Goal: Task Accomplishment & Management: Use online tool/utility

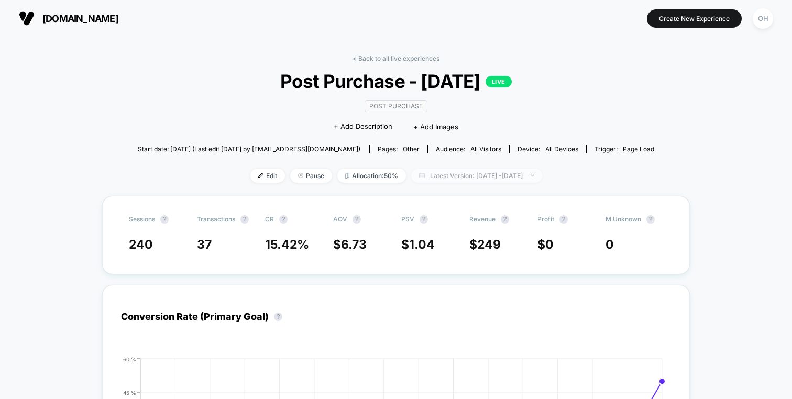
click at [414, 179] on span "Latest Version: Aug 29, 2025 - Sep 14, 2025" at bounding box center [476, 176] width 131 height 14
select select "*"
select select "****"
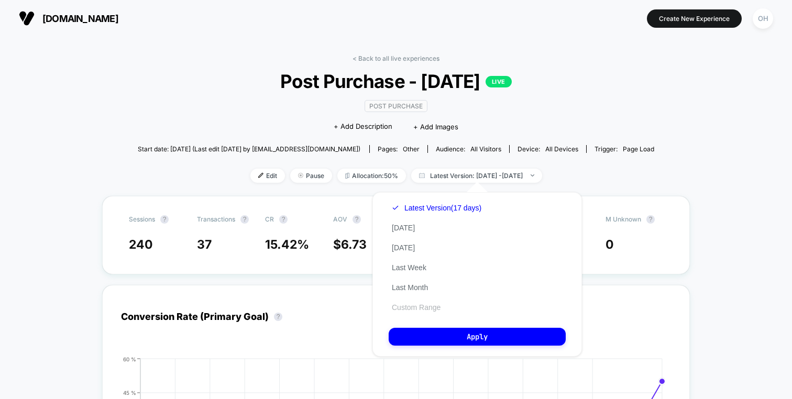
click at [432, 308] on button "Custom Range" at bounding box center [416, 307] width 55 height 9
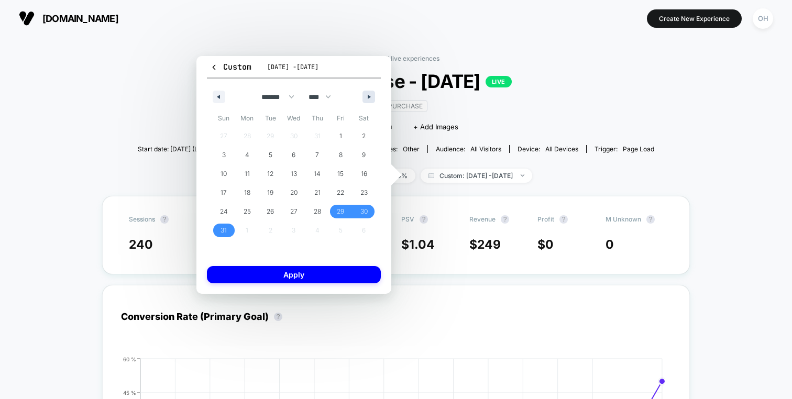
click at [370, 99] on button "button" at bounding box center [368, 97] width 13 height 13
select select "*"
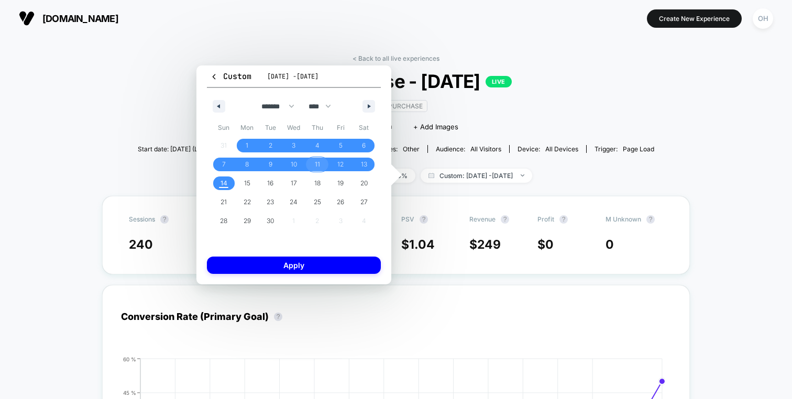
click at [319, 160] on span "11" at bounding box center [317, 164] width 5 height 19
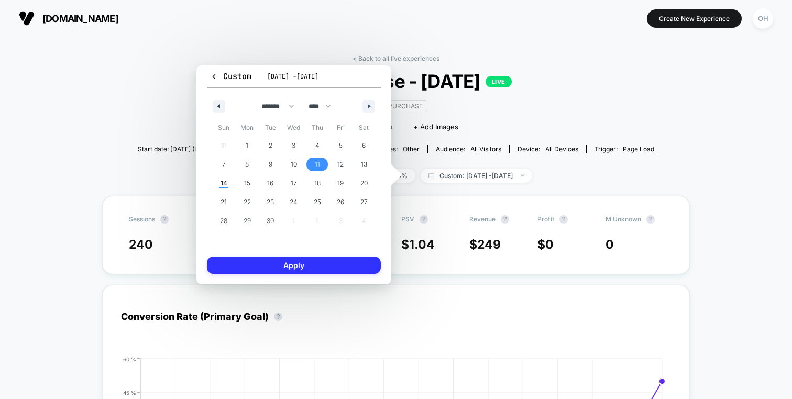
click at [326, 264] on button "Apply" at bounding box center [294, 265] width 174 height 17
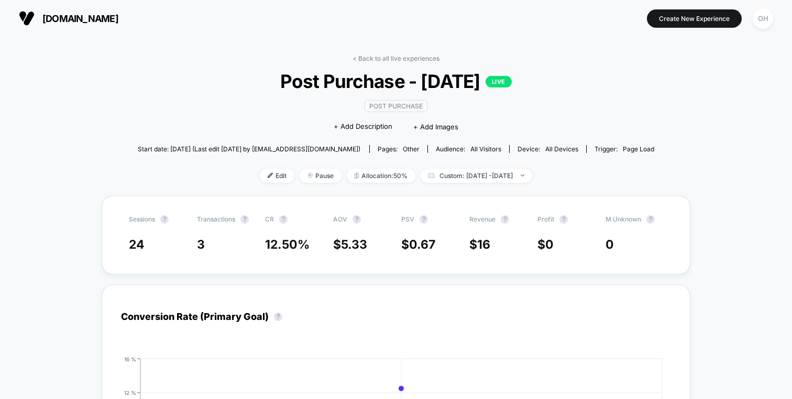
click at [374, 60] on link "< Back to all live experiences" at bounding box center [395, 58] width 87 height 8
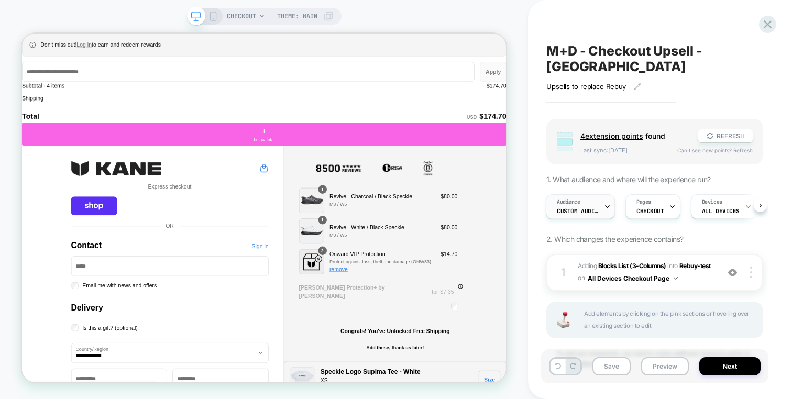
click at [559, 195] on div "Audience Custom Audience" at bounding box center [577, 207] width 63 height 24
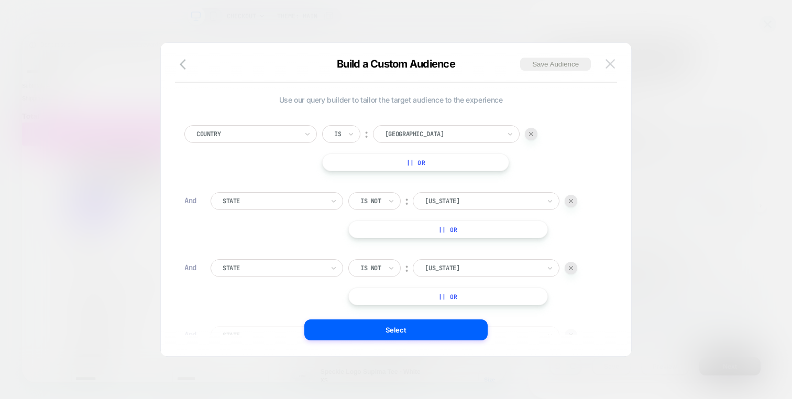
click at [612, 64] on img at bounding box center [609, 63] width 9 height 9
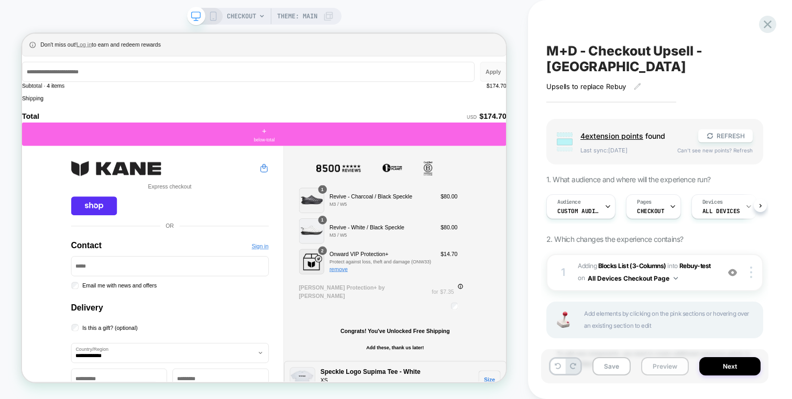
click at [648, 369] on button "Preview" at bounding box center [665, 366] width 48 height 18
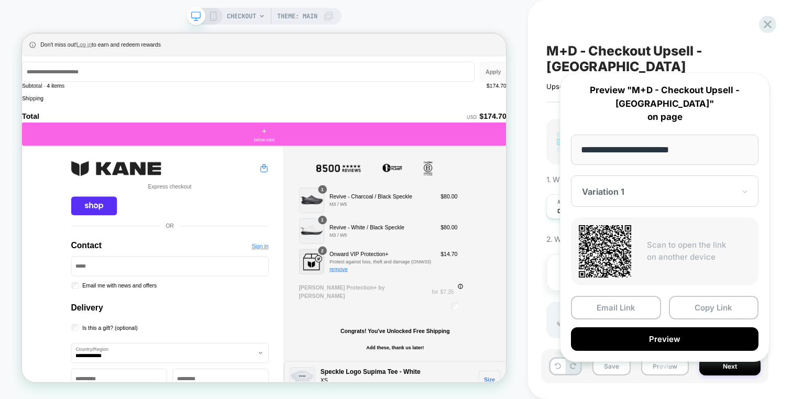
click at [533, 310] on div "M+D - Checkout Upsell - USA Upsells to replace Rebuy Click to edit experience d…" at bounding box center [660, 199] width 264 height 399
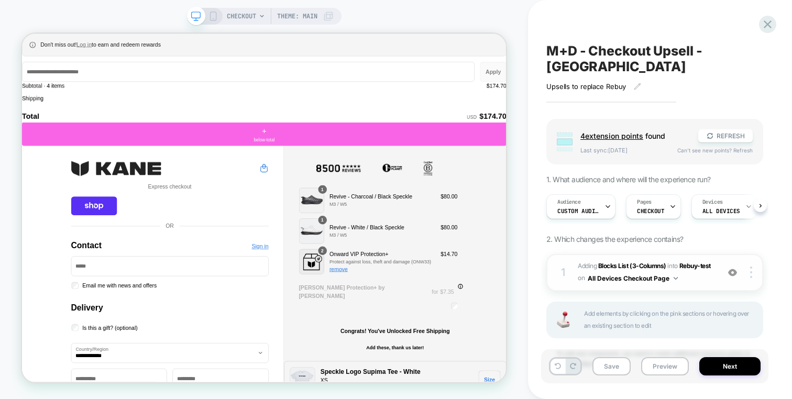
click at [708, 273] on div "1 #_loomi_addon_1754361564209 Adding Blocks List (3-Columns) INTO Rebuy-test Re…" at bounding box center [654, 272] width 217 height 37
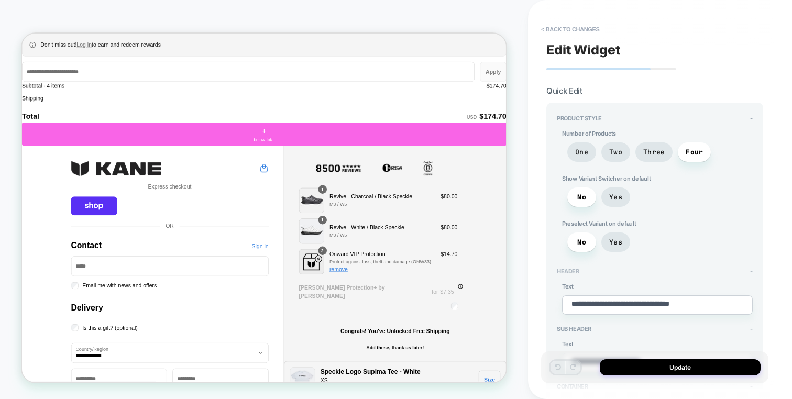
click at [708, 271] on div "Header -" at bounding box center [655, 271] width 196 height 7
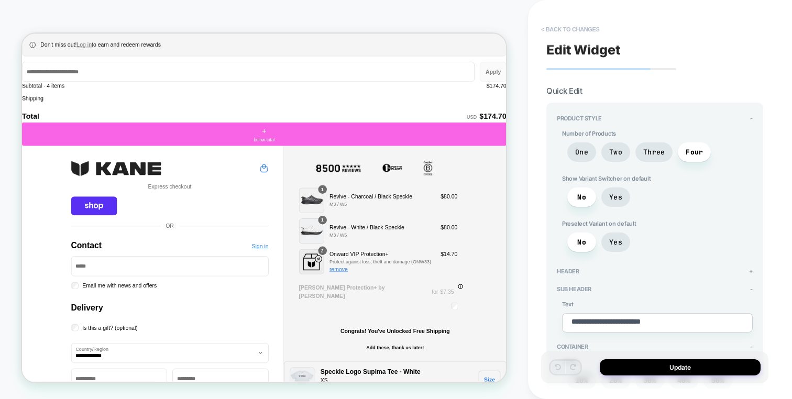
click at [596, 34] on button "< Back to changes" at bounding box center [570, 29] width 69 height 17
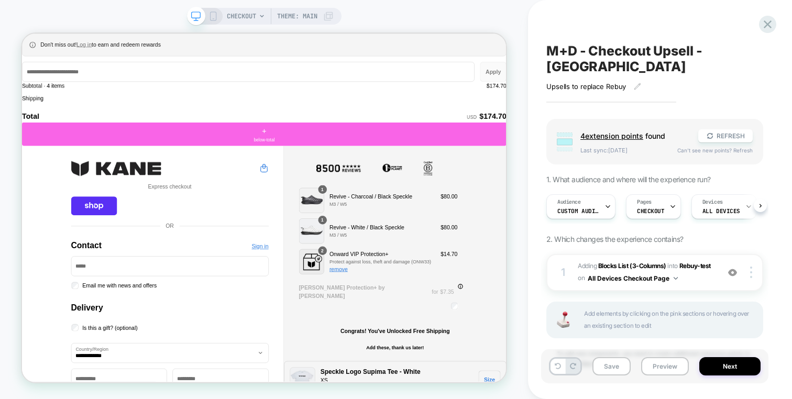
scroll to position [0, 1]
click at [695, 261] on span "#_loomi_addon_1754361564209 Adding Blocks List (3-Columns) INTO Rebuy-test Rebu…" at bounding box center [646, 272] width 136 height 25
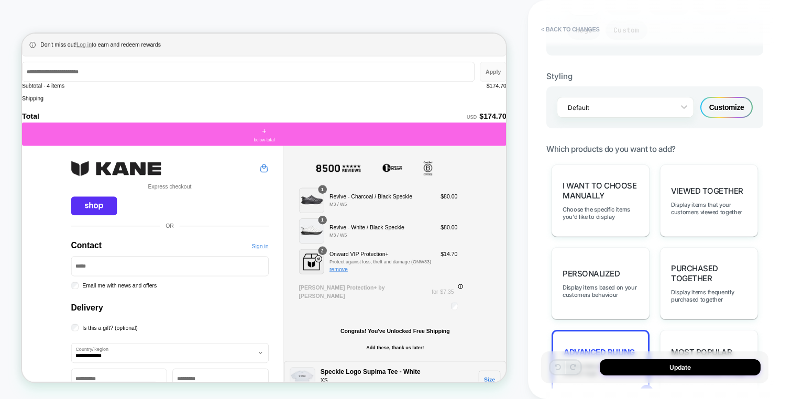
scroll to position [770, 0]
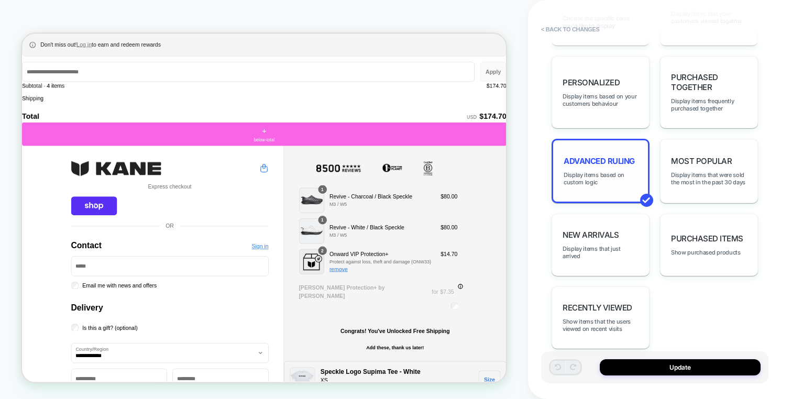
click at [619, 156] on span "Advanced Ruling" at bounding box center [599, 161] width 71 height 10
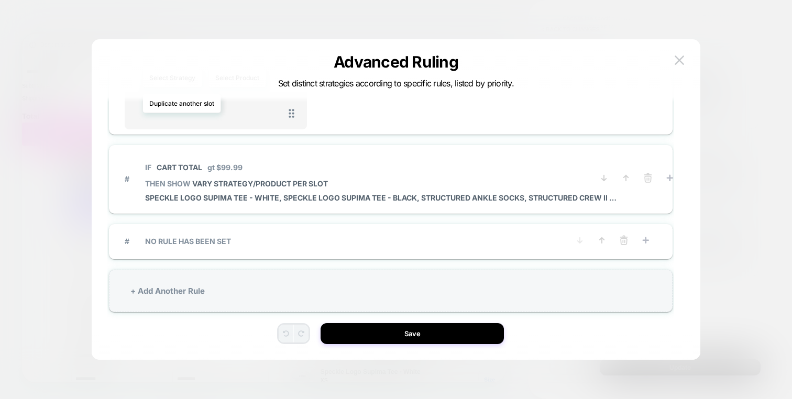
scroll to position [29, 0]
click at [472, 161] on p "IF Cart Total gt $99.99" at bounding box center [380, 165] width 471 height 9
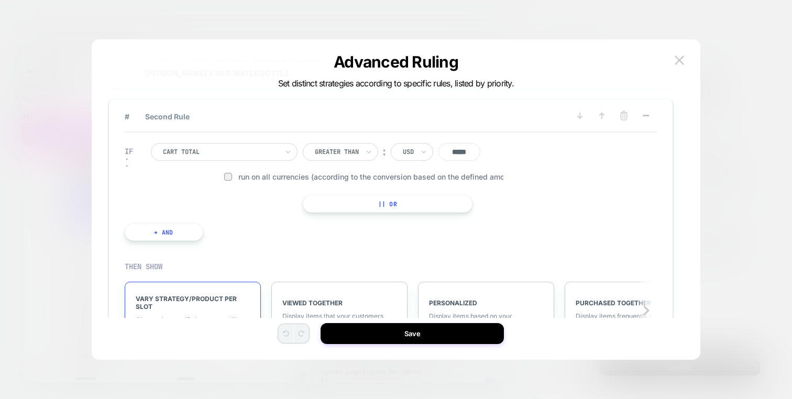
scroll to position [0, 0]
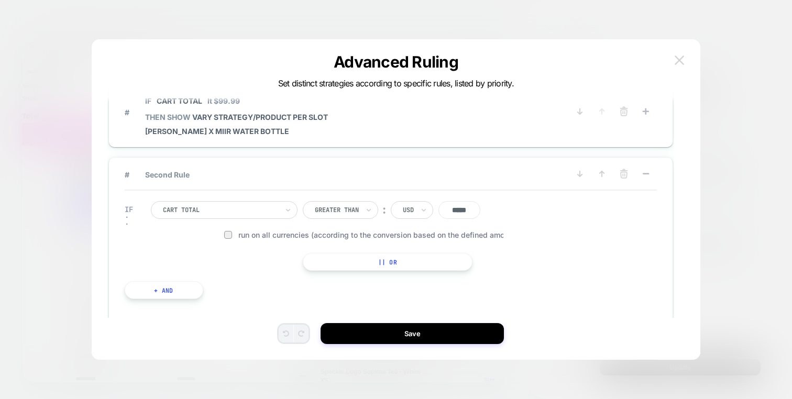
click at [676, 59] on img at bounding box center [679, 60] width 9 height 9
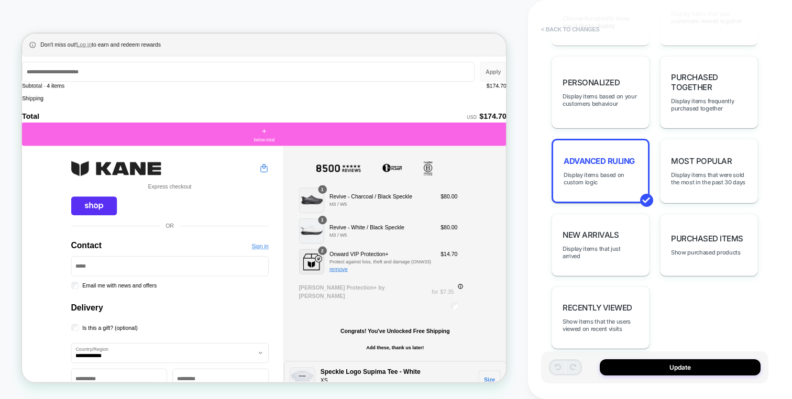
click at [559, 36] on button "< Back to changes" at bounding box center [570, 29] width 69 height 17
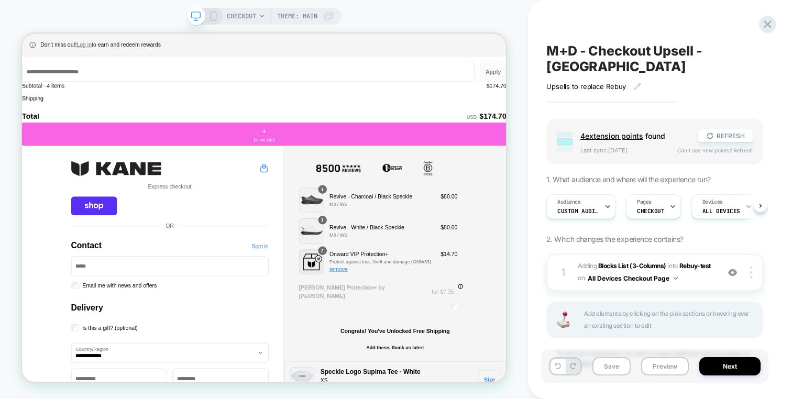
scroll to position [0, 1]
click at [665, 379] on div "Save Preview Next" at bounding box center [654, 366] width 227 height 34
click at [664, 361] on button "Preview" at bounding box center [665, 366] width 48 height 18
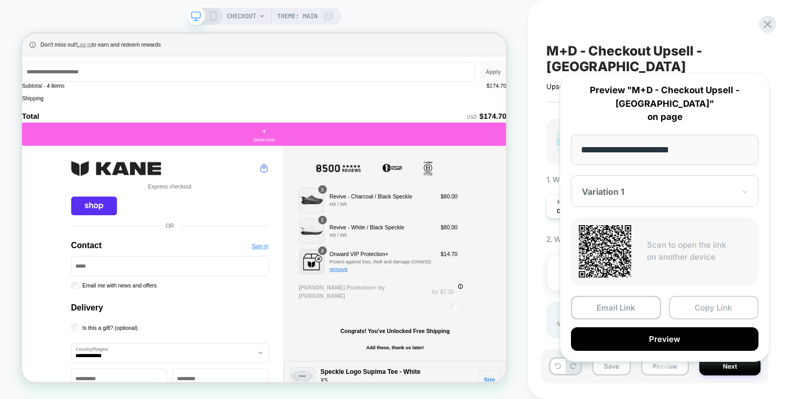
click at [679, 296] on button "Copy Link" at bounding box center [714, 308] width 90 height 24
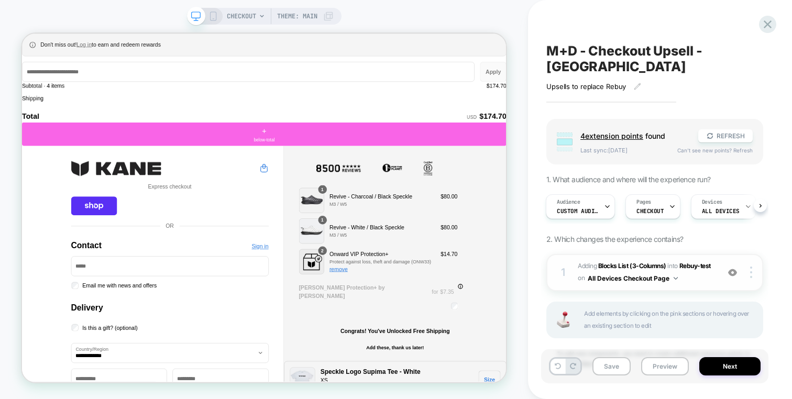
click at [688, 260] on span "#_loomi_addon_1754361564209 Adding Blocks List (3-Columns) INTO Rebuy-test Rebu…" at bounding box center [646, 272] width 136 height 25
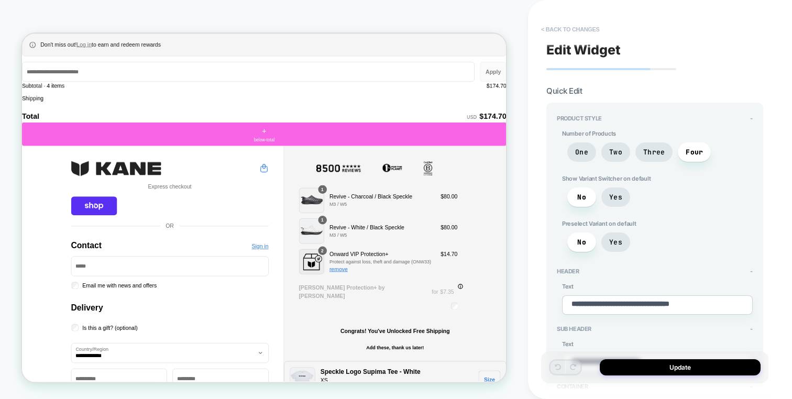
click at [566, 26] on button "< Back to changes" at bounding box center [570, 29] width 69 height 17
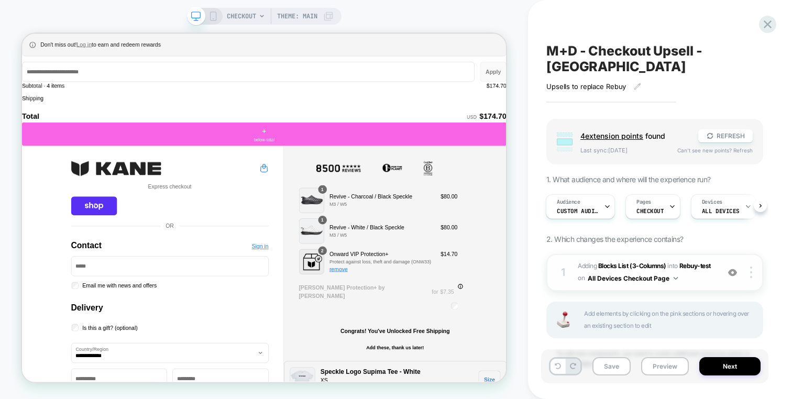
click at [736, 268] on img at bounding box center [732, 272] width 9 height 9
click at [750, 267] on img at bounding box center [751, 273] width 2 height 12
click at [753, 262] on div "1 #_loomi_addon_1754361564209 Adding Blocks List (3-Columns) INTO Rebuy-test Re…" at bounding box center [654, 272] width 217 height 37
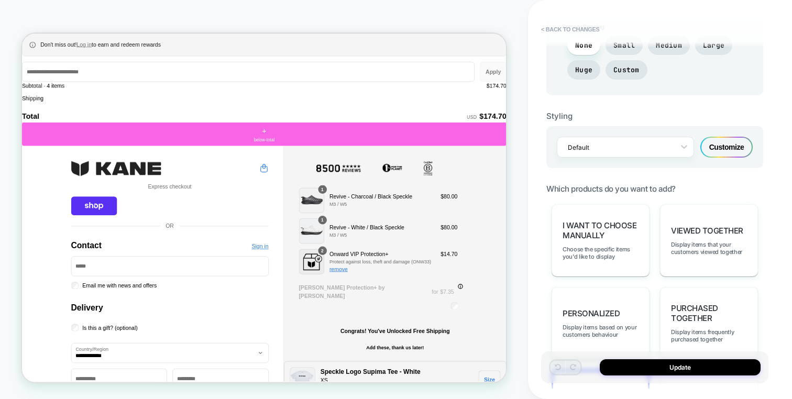
scroll to position [555, 0]
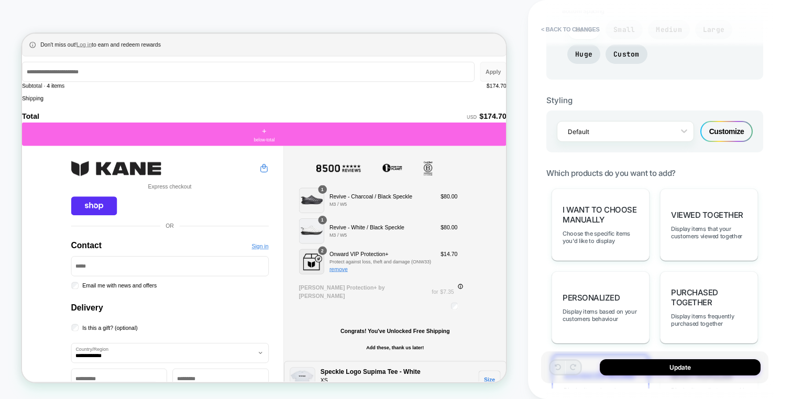
click at [568, 20] on div "None Small Medium Large Huge Custom" at bounding box center [657, 44] width 191 height 49
click at [568, 22] on button "< Back to changes" at bounding box center [570, 29] width 69 height 17
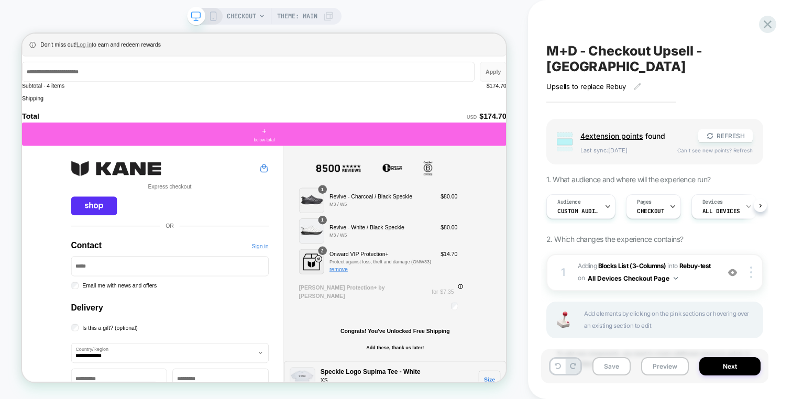
scroll to position [0, 1]
click at [568, 27] on div "M+D - Checkout Upsell - USA Upsells to replace Rebuy Click to edit experience d…" at bounding box center [654, 199] width 227 height 378
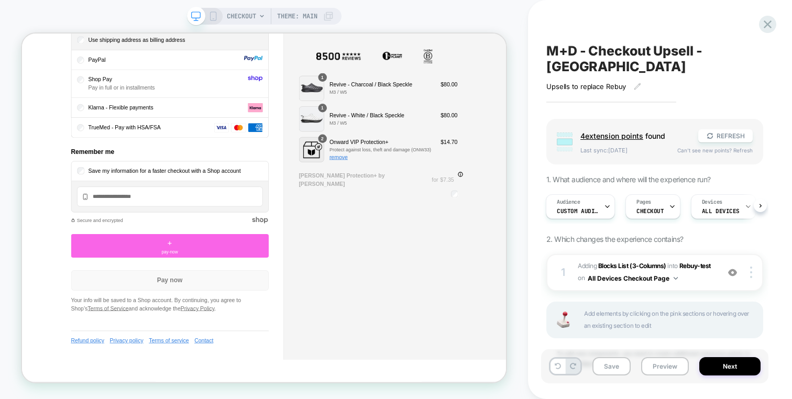
scroll to position [878, 0]
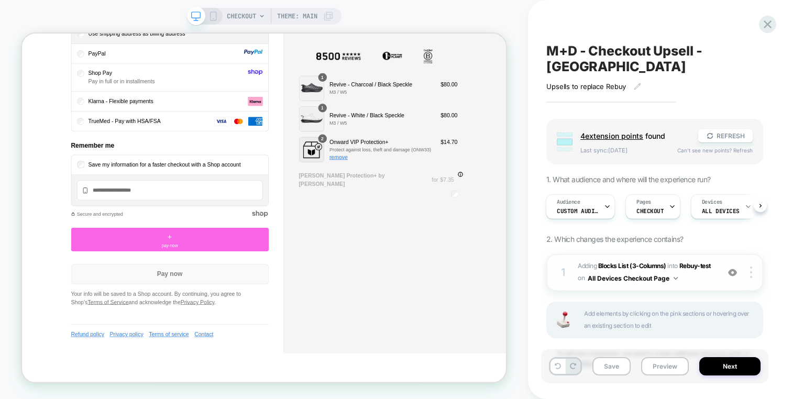
click at [733, 267] on div at bounding box center [733, 273] width 20 height 12
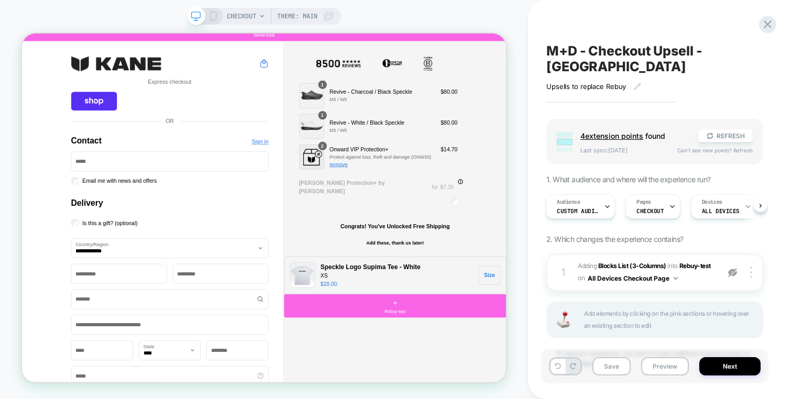
scroll to position [134, 0]
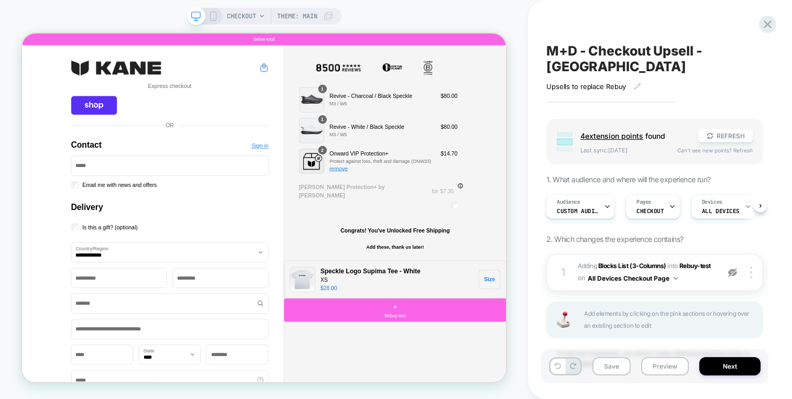
click at [733, 268] on img at bounding box center [732, 272] width 9 height 9
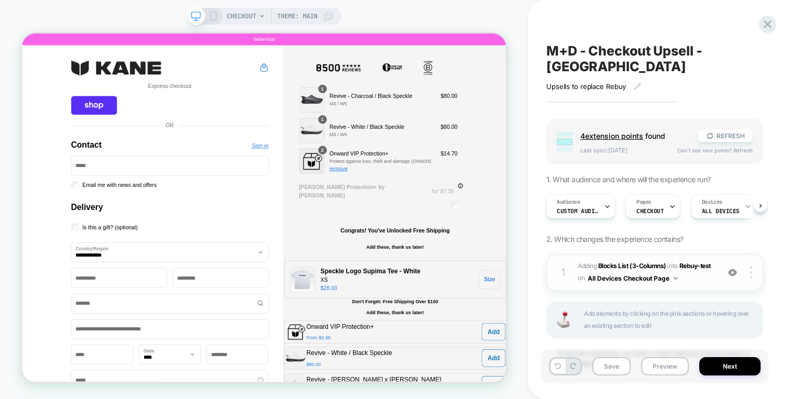
click at [701, 266] on span "#_loomi_addon_1754361564209 Adding Blocks List (3-Columns) INTO Rebuy-test Rebu…" at bounding box center [646, 272] width 136 height 25
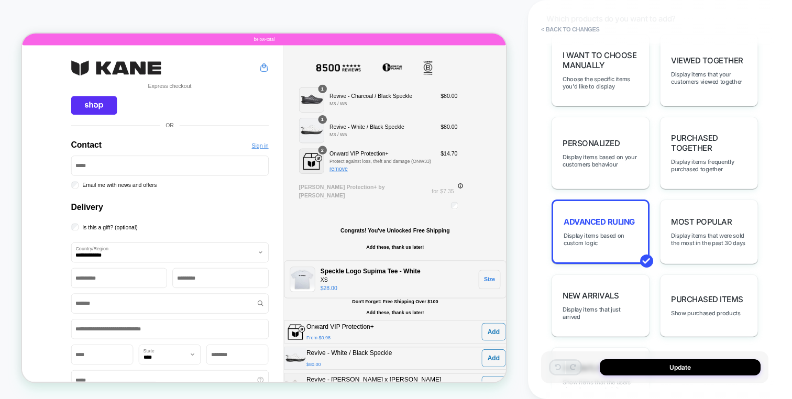
scroll to position [770, 0]
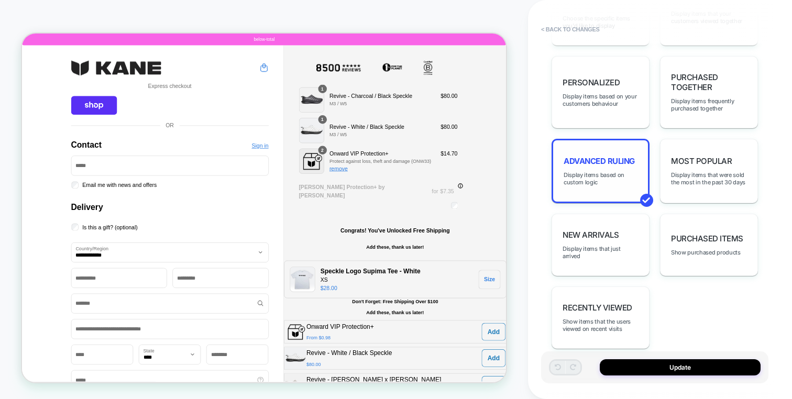
click at [623, 139] on div "Advanced Ruling Display items based on custom logic" at bounding box center [600, 171] width 98 height 64
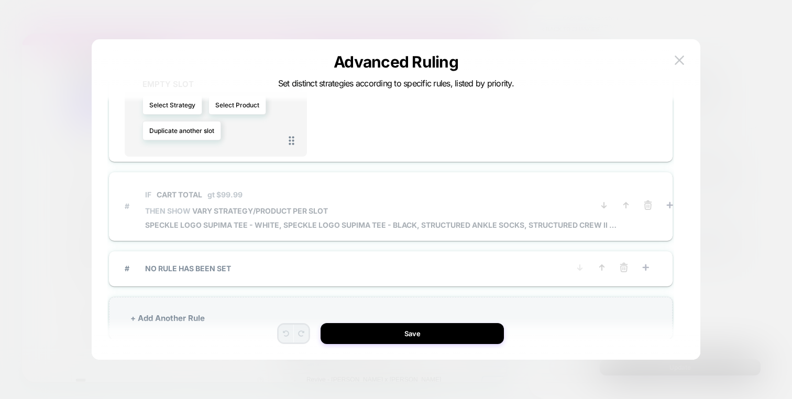
click at [526, 190] on p "IF Cart Total gt $99.99" at bounding box center [380, 194] width 471 height 9
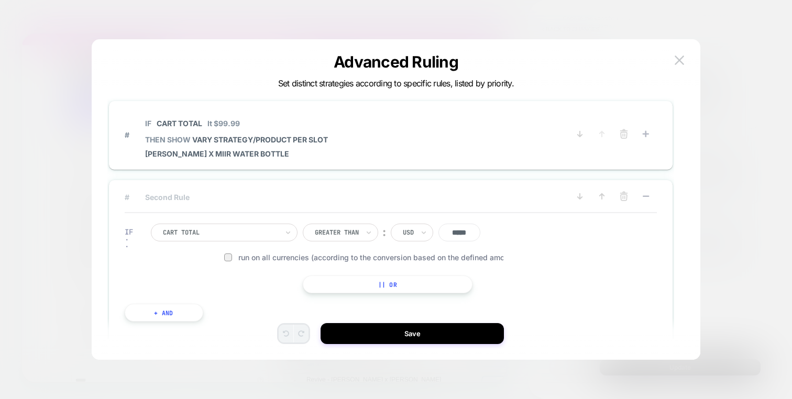
scroll to position [0, 0]
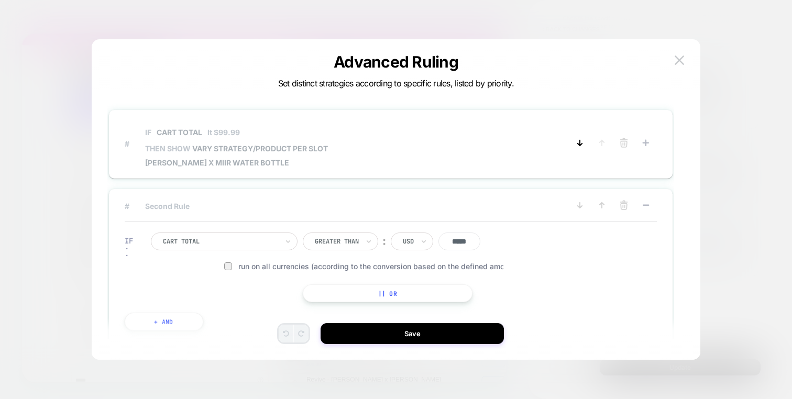
click at [583, 144] on icon at bounding box center [580, 143] width 10 height 10
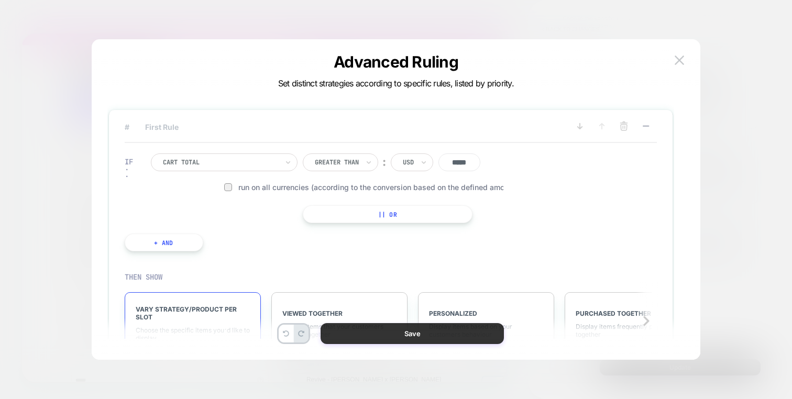
click at [434, 340] on button "Save" at bounding box center [412, 333] width 183 height 21
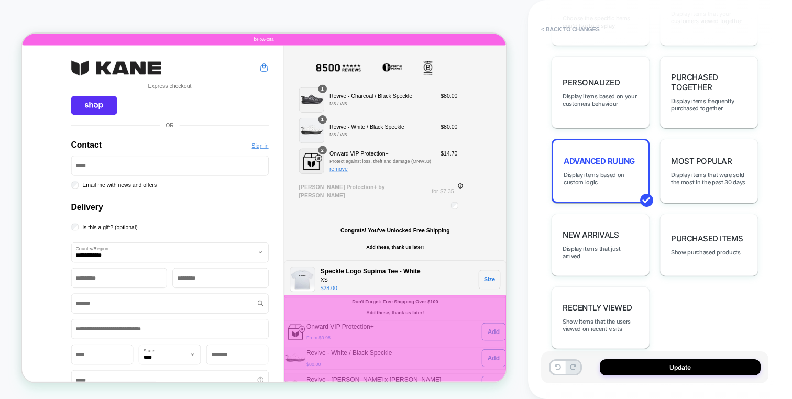
click at [615, 358] on div "Update" at bounding box center [654, 367] width 227 height 32
click at [614, 362] on button "Update" at bounding box center [680, 367] width 161 height 16
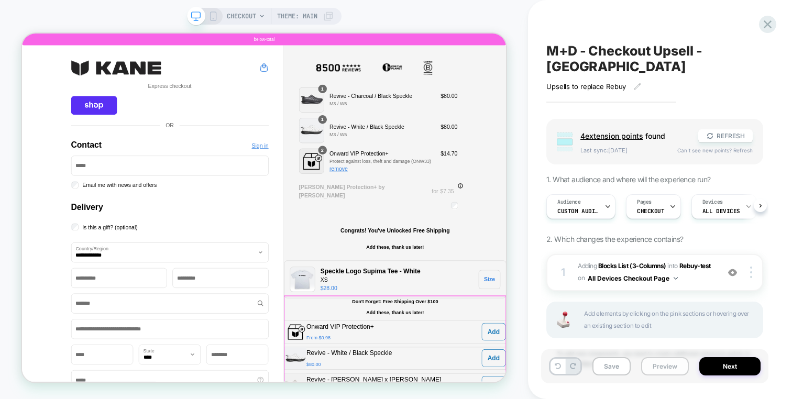
scroll to position [0, 1]
click at [656, 372] on button "Preview" at bounding box center [665, 366] width 48 height 18
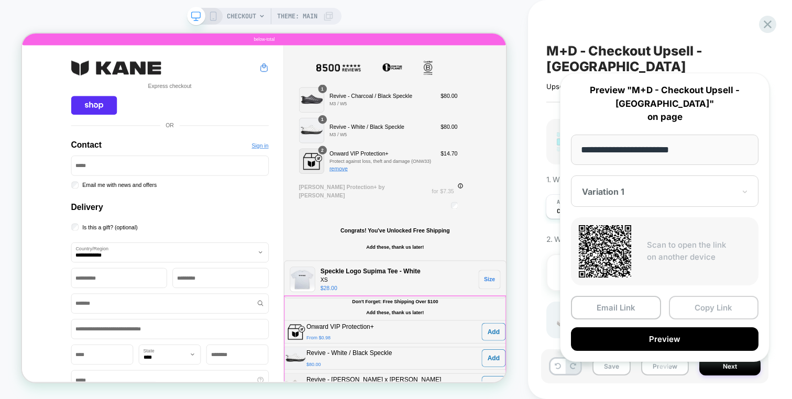
click at [685, 296] on button "Copy Link" at bounding box center [714, 308] width 90 height 24
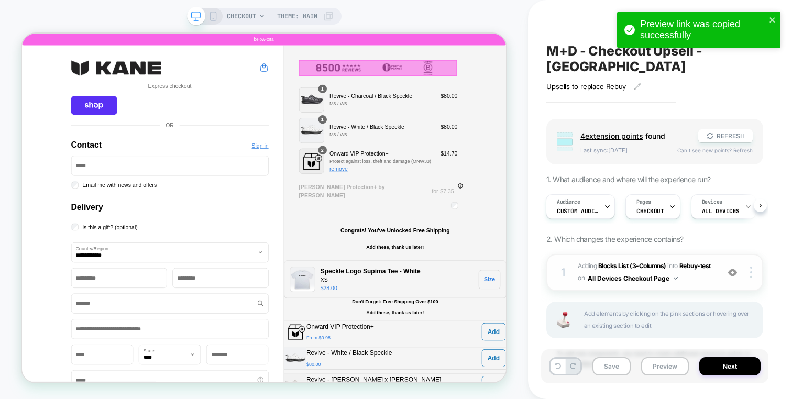
click at [692, 265] on span "#_loomi_addon_1754361564209 Adding Blocks List (3-Columns) INTO Rebuy-test Rebu…" at bounding box center [646, 272] width 136 height 25
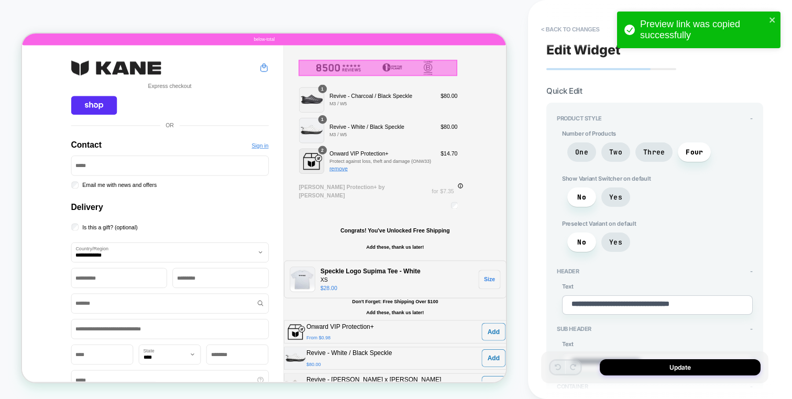
type textarea "*"
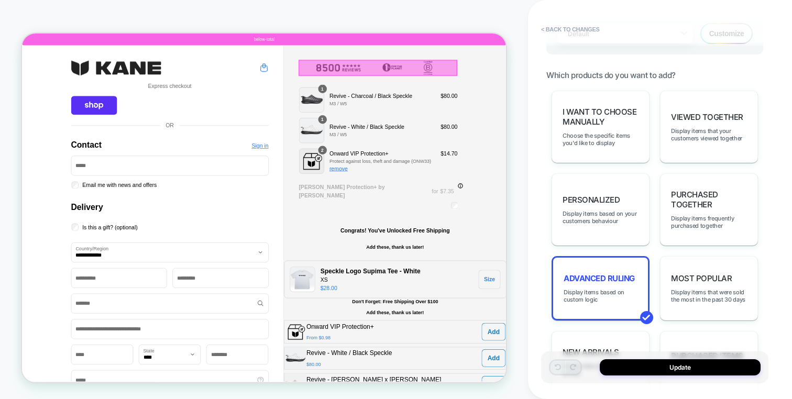
scroll to position [654, 0]
click at [632, 272] on span "Advanced Ruling" at bounding box center [599, 277] width 71 height 10
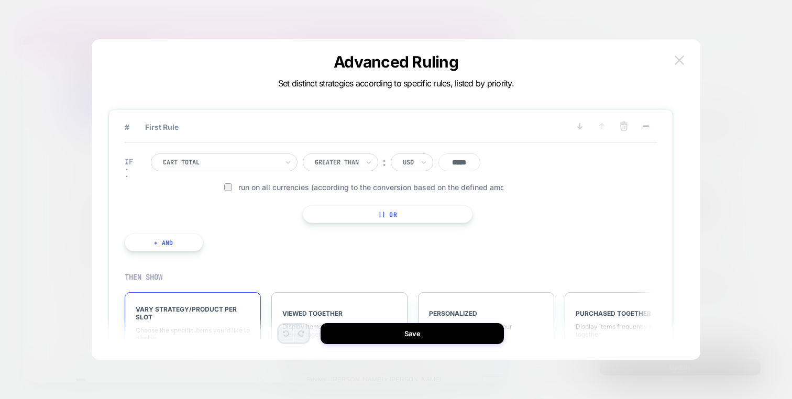
click at [683, 60] on img at bounding box center [679, 60] width 9 height 9
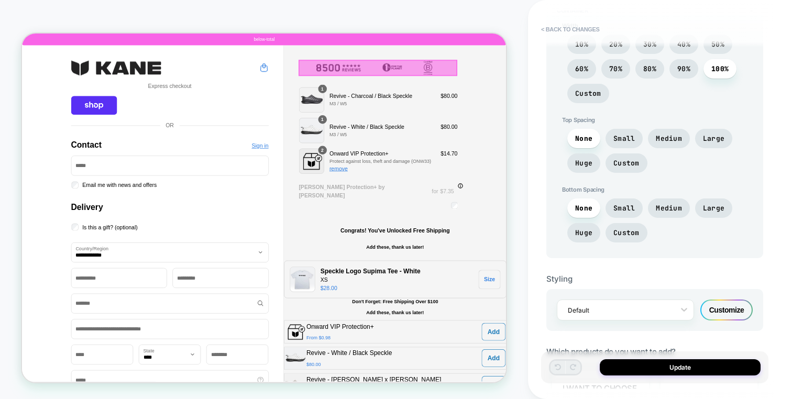
scroll to position [523, 0]
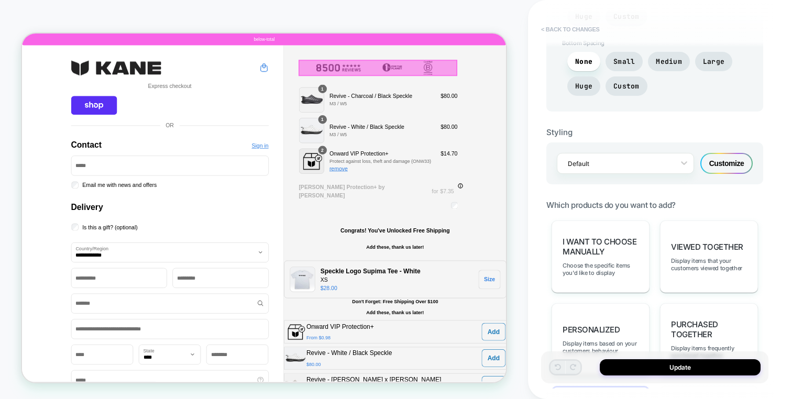
click at [566, 34] on button "< Back to changes" at bounding box center [570, 29] width 69 height 17
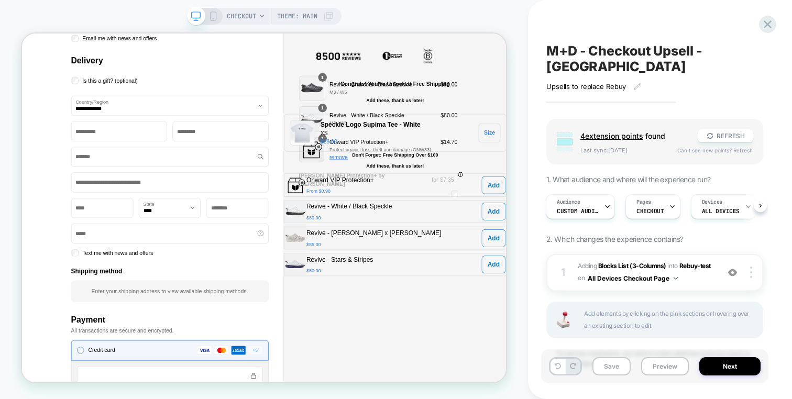
scroll to position [356, 0]
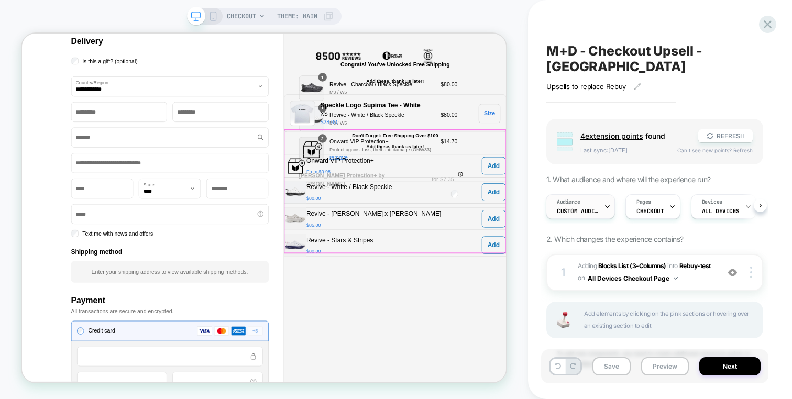
click at [585, 195] on div "Audience Custom Audience" at bounding box center [577, 207] width 63 height 24
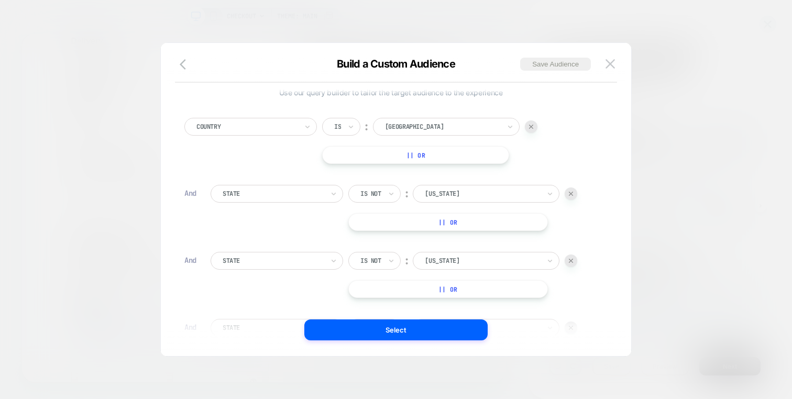
scroll to position [0, 0]
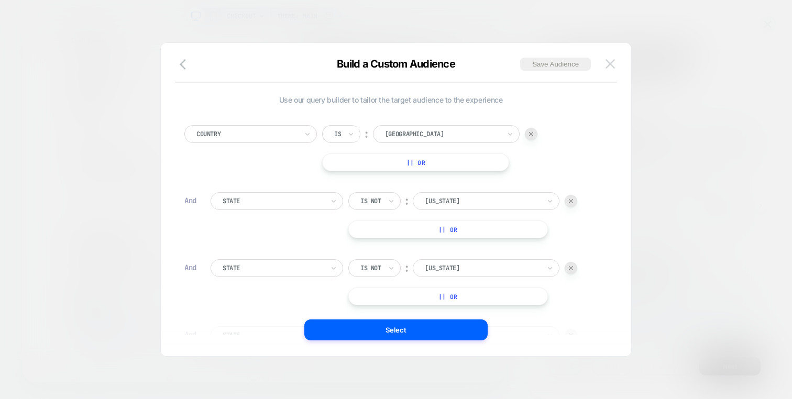
click at [606, 64] on img at bounding box center [609, 63] width 9 height 9
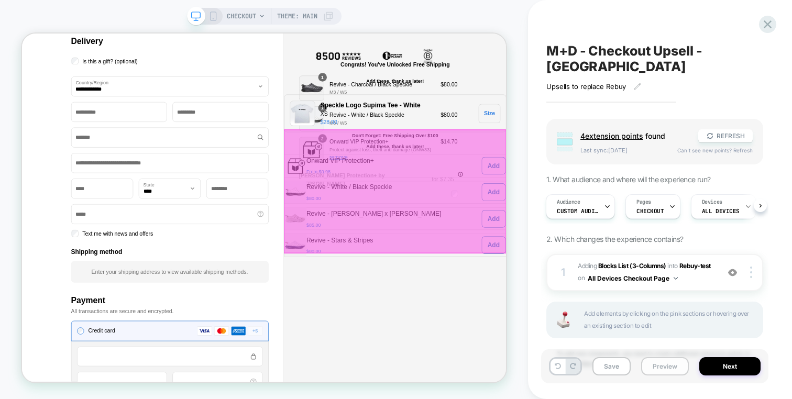
click at [649, 361] on button "Preview" at bounding box center [665, 366] width 48 height 18
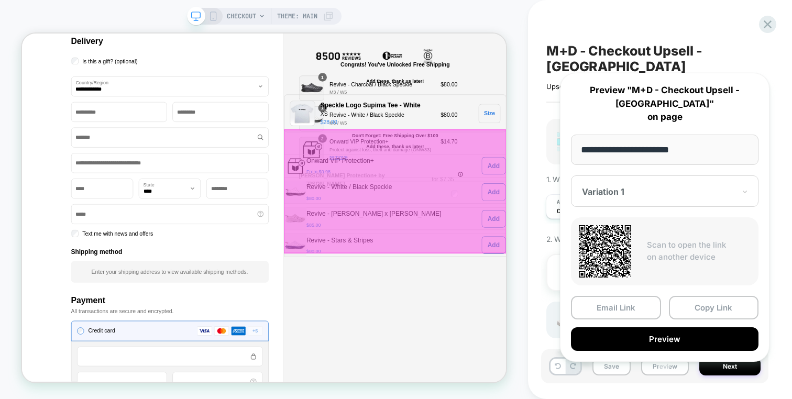
click at [579, 399] on div "Order summary Shopping cart Product image Description Quantity Price Quantity 1…" at bounding box center [519, 406] width 297 height 1156
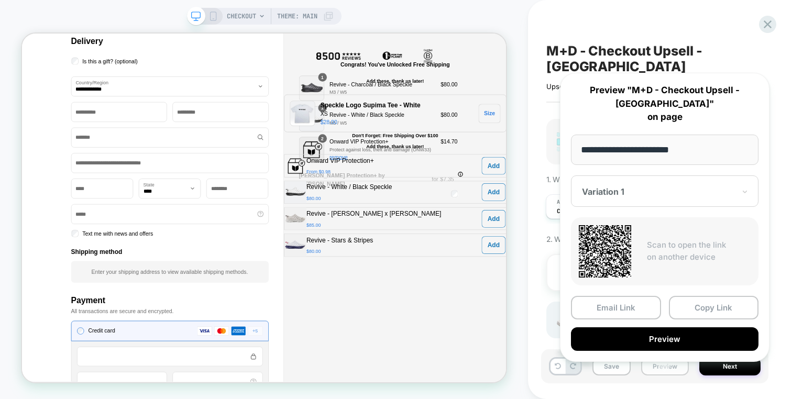
click at [650, 373] on button "Preview" at bounding box center [665, 366] width 48 height 18
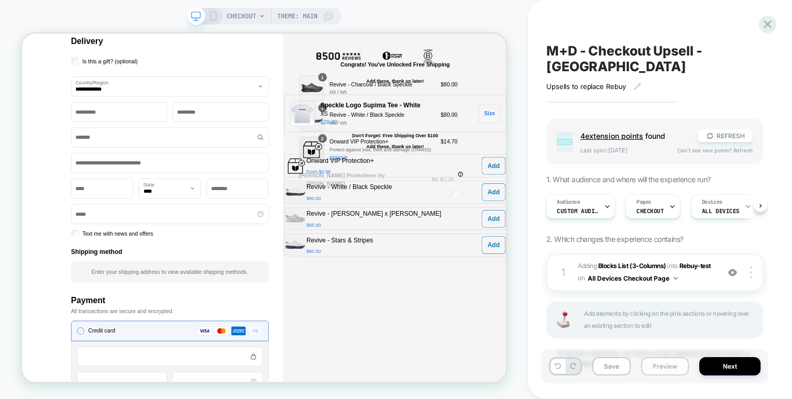
click at [650, 370] on button "Preview" at bounding box center [665, 366] width 48 height 18
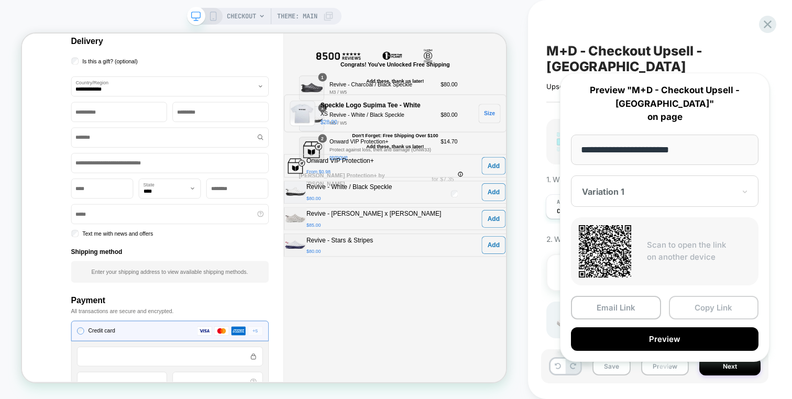
click at [684, 297] on button "Copy Link" at bounding box center [714, 308] width 90 height 24
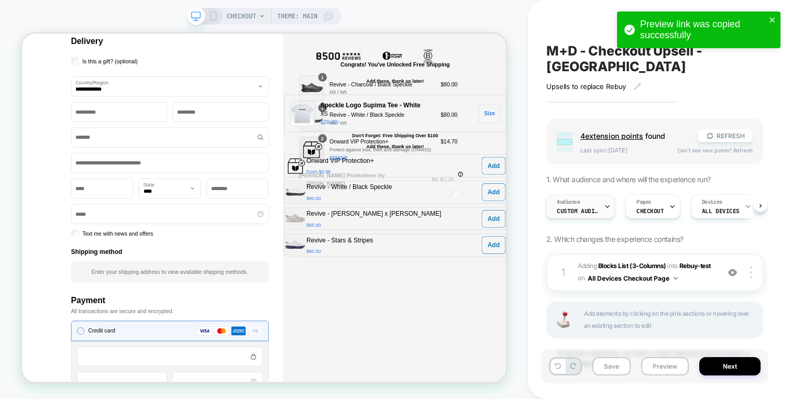
click at [589, 207] on span "Custom Audience" at bounding box center [578, 210] width 42 height 7
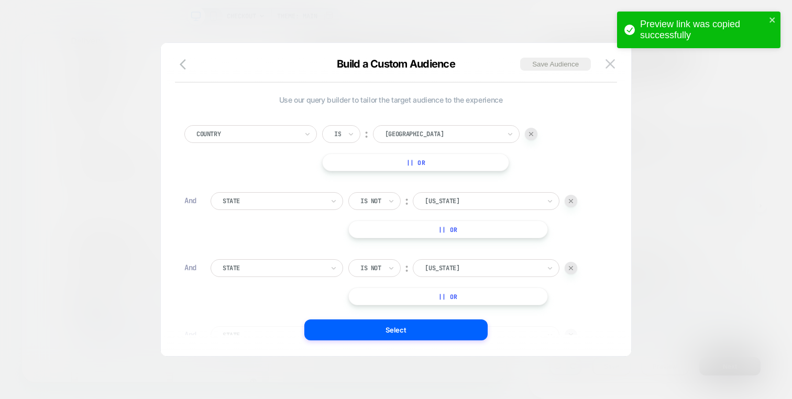
click at [499, 159] on button "|| Or" at bounding box center [415, 162] width 187 height 18
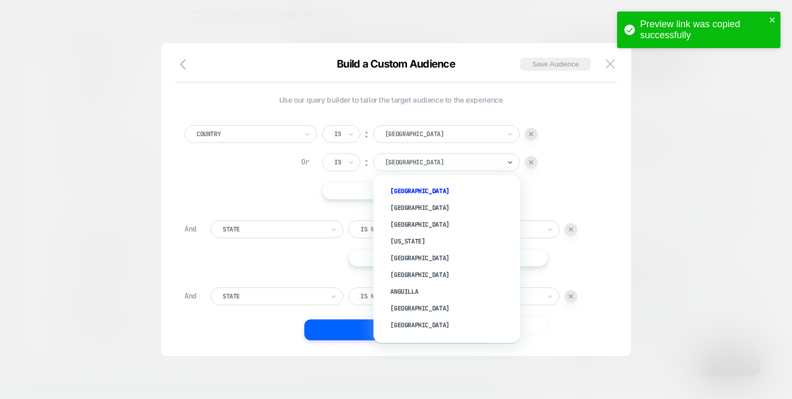
click at [491, 159] on div at bounding box center [442, 162] width 115 height 9
type input "*"
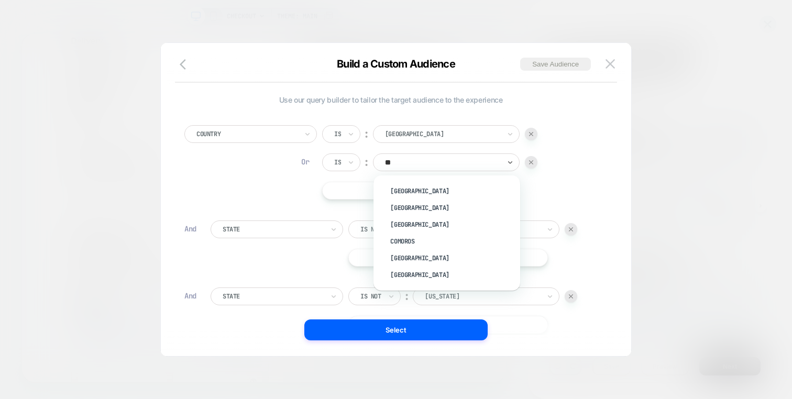
type input "*"
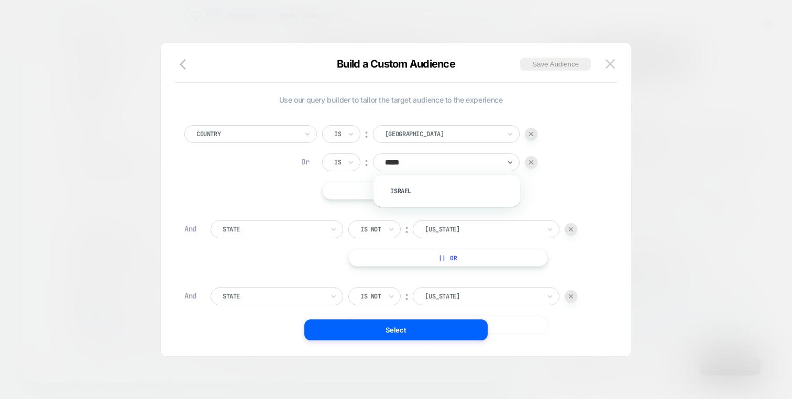
type input "******"
click at [460, 184] on div "Israel" at bounding box center [452, 191] width 136 height 17
click at [424, 341] on div "Use our query builder to tailor the target audience to the experience Country I…" at bounding box center [395, 204] width 439 height 303
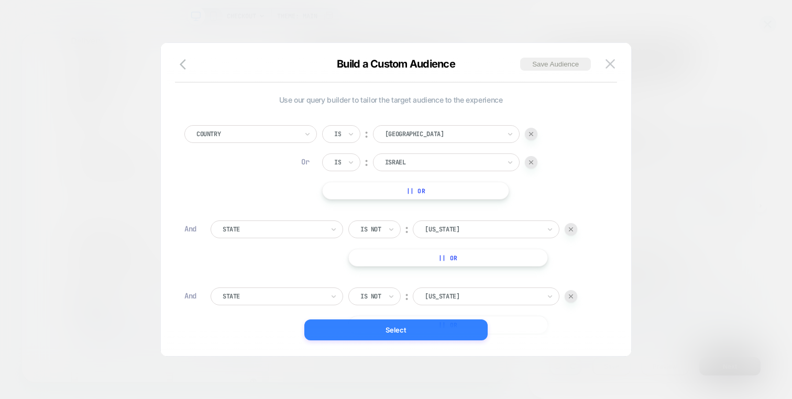
click at [428, 336] on button "Select" at bounding box center [395, 329] width 183 height 21
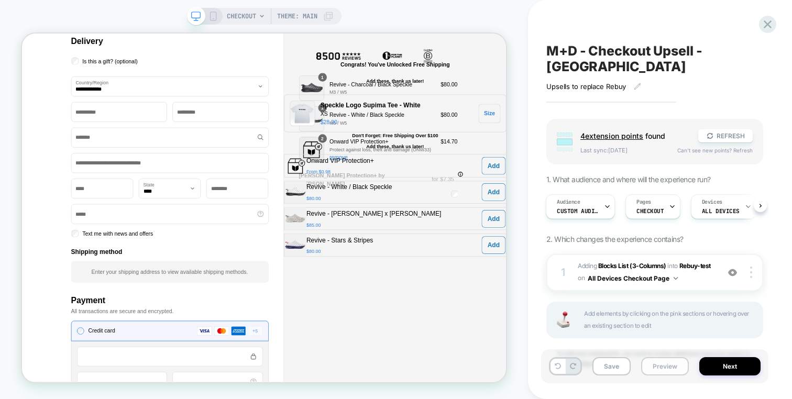
click at [659, 369] on button "Preview" at bounding box center [665, 366] width 48 height 18
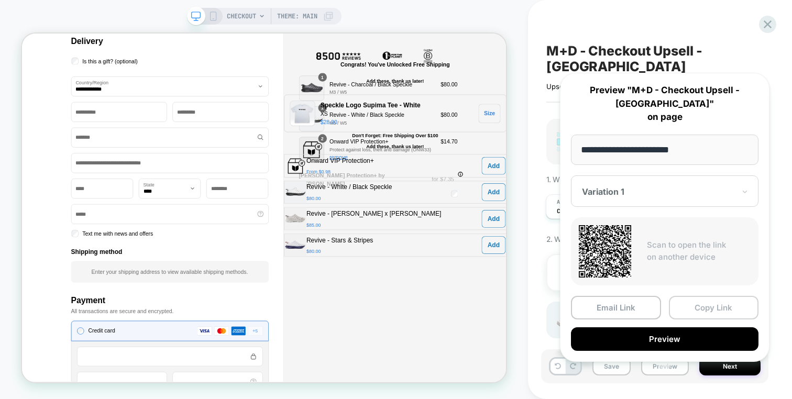
click at [691, 296] on button "Copy Link" at bounding box center [714, 308] width 90 height 24
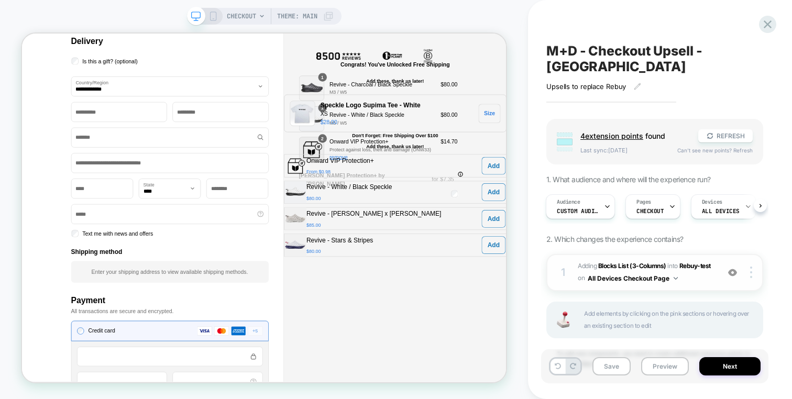
click at [691, 260] on span "#_loomi_addon_1754361564209 Adding Blocks List (3-Columns) INTO Rebuy-test Rebu…" at bounding box center [646, 272] width 136 height 25
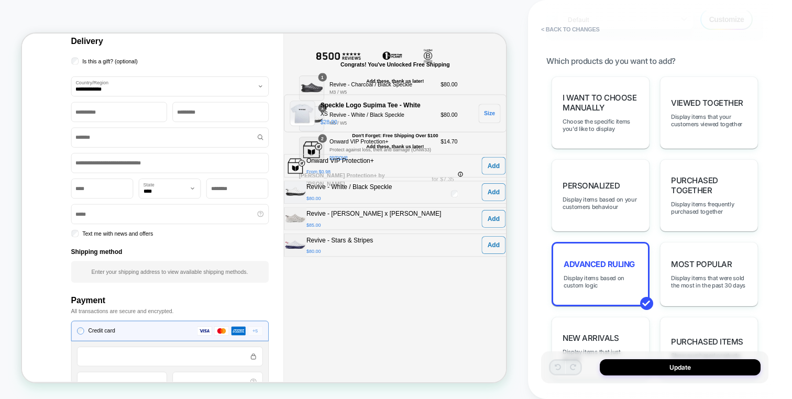
scroll to position [674, 0]
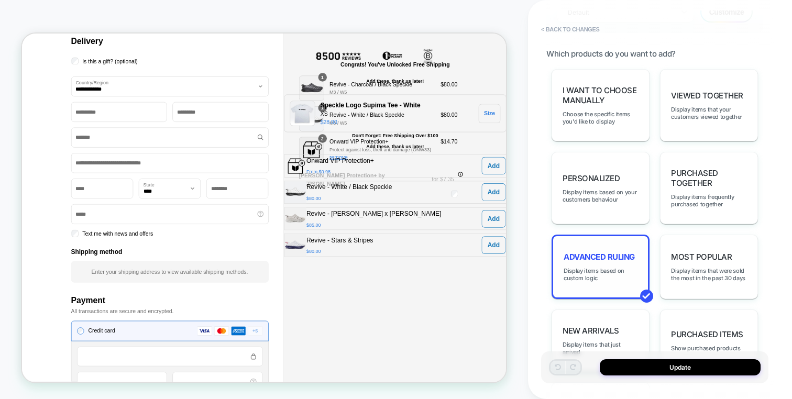
click at [630, 239] on div "Advanced Ruling Display items based on custom logic" at bounding box center [600, 267] width 98 height 64
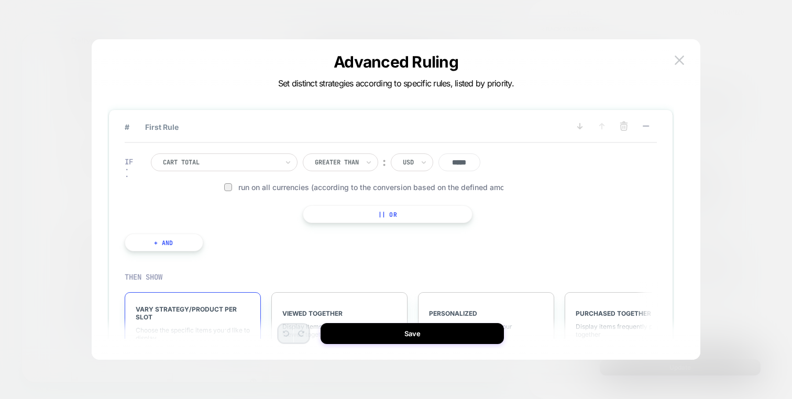
click at [323, 191] on span "Run on all currencies (according to the conversion based on the defined amount)" at bounding box center [388, 187] width 300 height 9
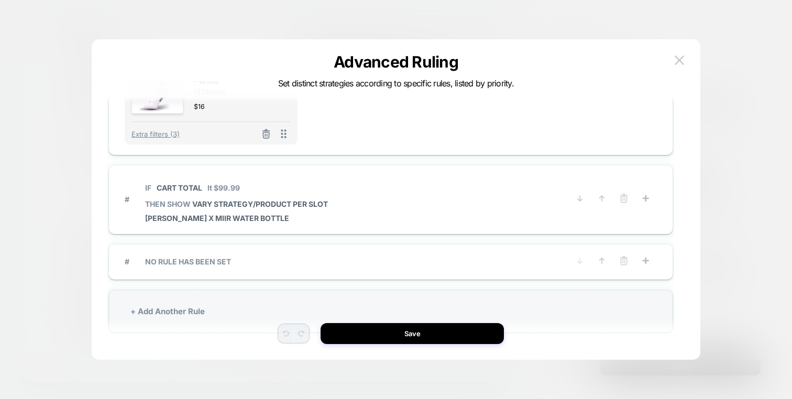
scroll to position [456, 0]
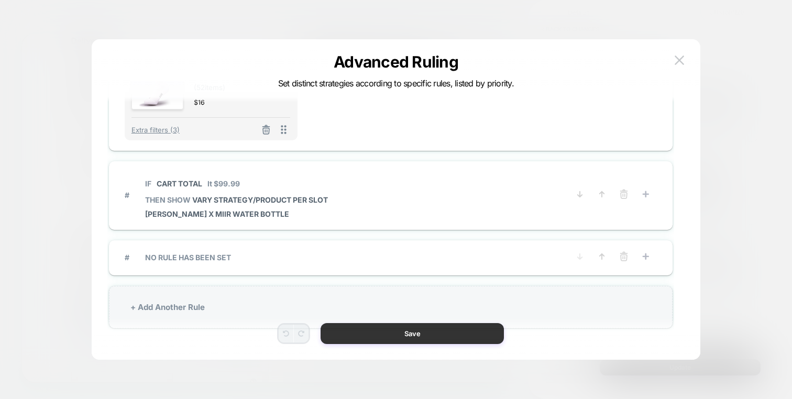
click at [401, 330] on button "Save" at bounding box center [412, 333] width 183 height 21
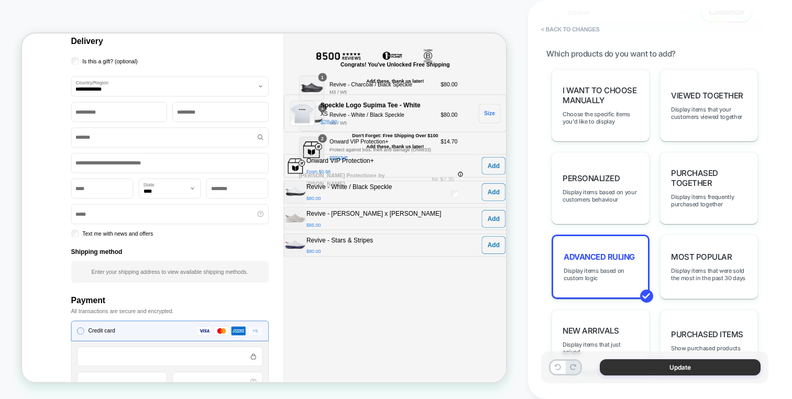
click at [632, 375] on button "Update" at bounding box center [680, 367] width 161 height 16
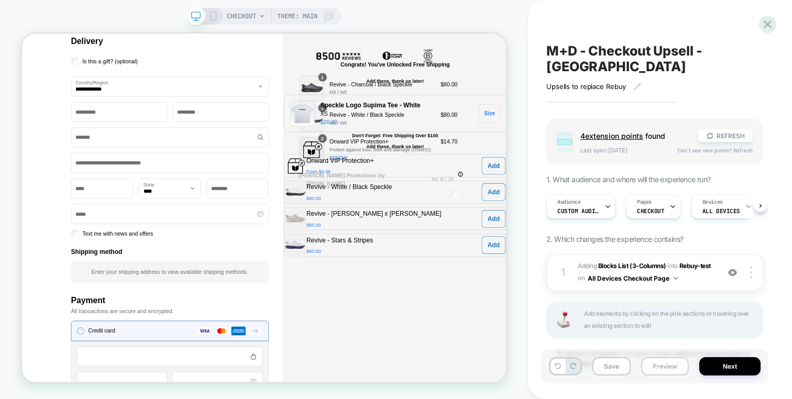
scroll to position [0, 1]
click at [647, 363] on button "Preview" at bounding box center [665, 366] width 48 height 18
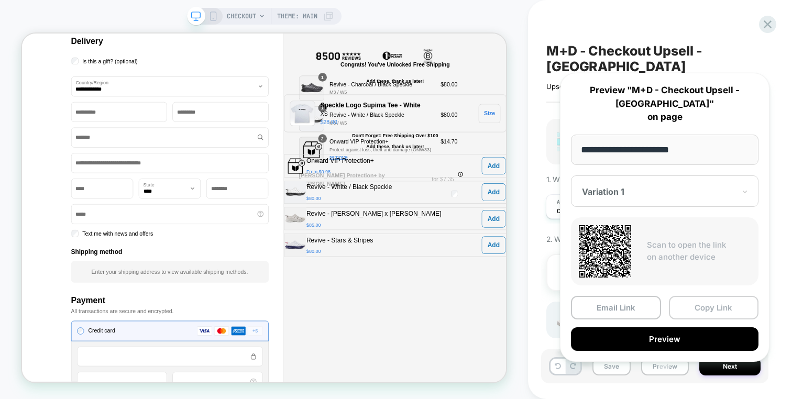
click at [677, 296] on button "Copy Link" at bounding box center [714, 308] width 90 height 24
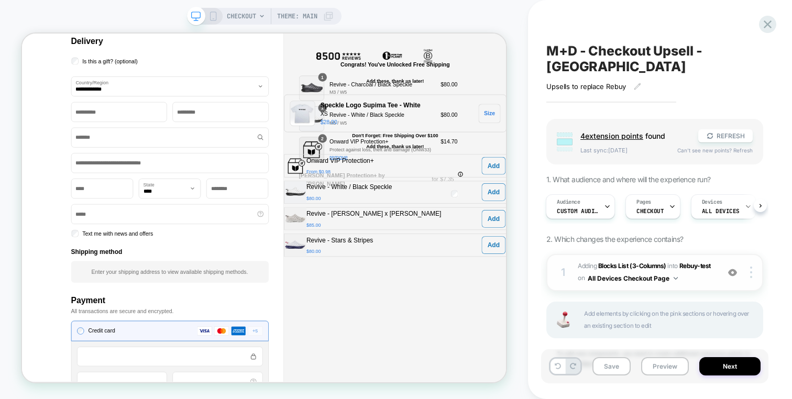
click at [700, 260] on span "#_loomi_addon_1754361564209 Adding Blocks List (3-Columns) INTO Rebuy-test Rebu…" at bounding box center [646, 272] width 136 height 25
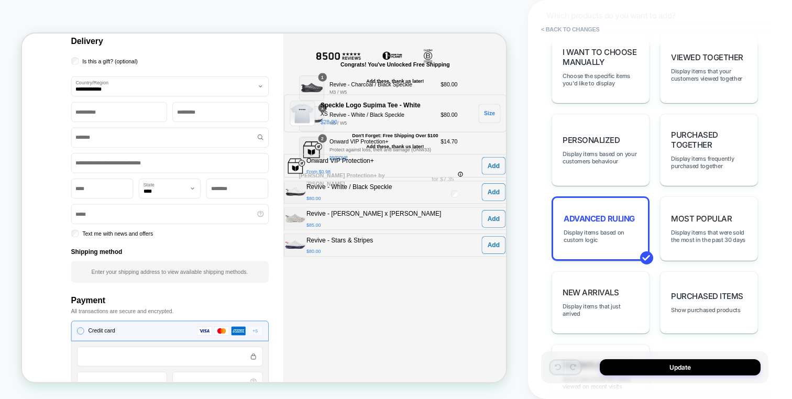
scroll to position [716, 0]
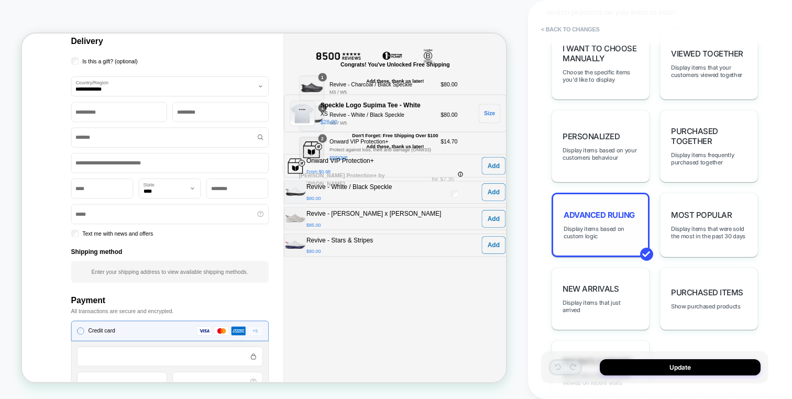
click at [628, 210] on span "Advanced Ruling" at bounding box center [599, 215] width 71 height 10
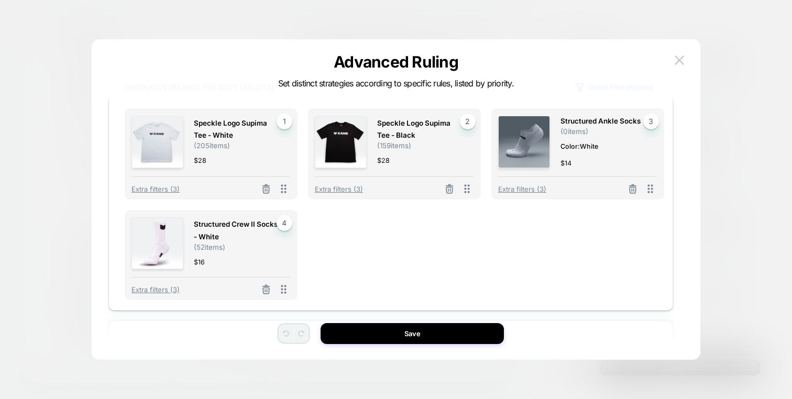
scroll to position [303, 0]
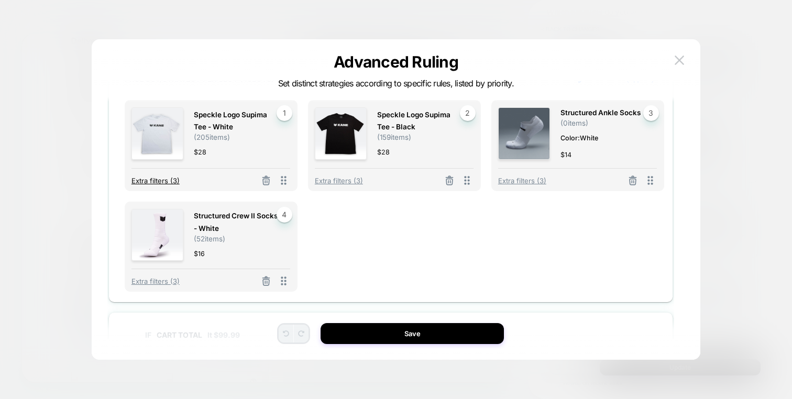
click at [171, 180] on span "Extra filters (3)" at bounding box center [155, 180] width 48 height 8
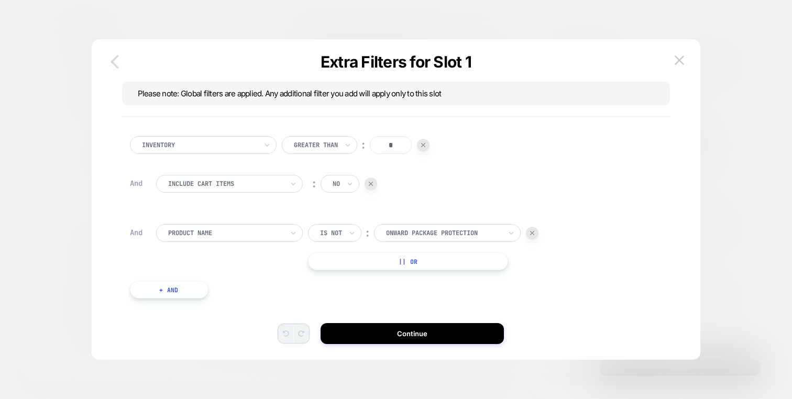
click at [114, 63] on icon "button" at bounding box center [115, 62] width 8 height 14
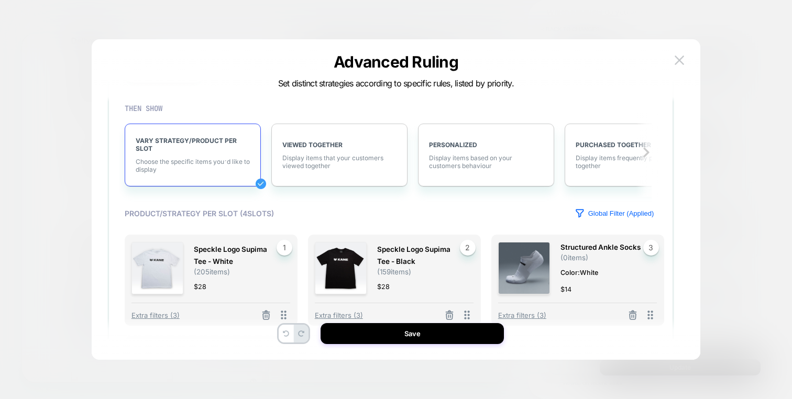
scroll to position [167, 0]
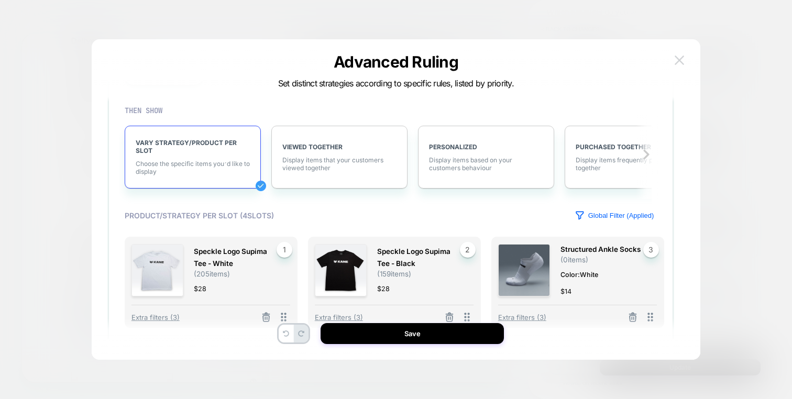
click at [679, 57] on img at bounding box center [679, 60] width 9 height 9
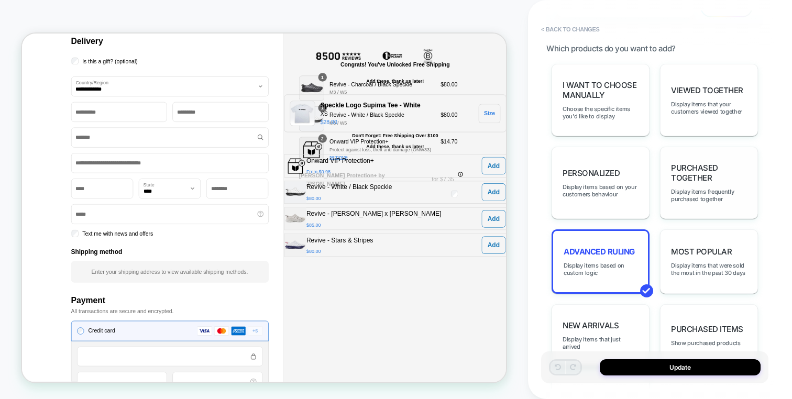
scroll to position [672, 0]
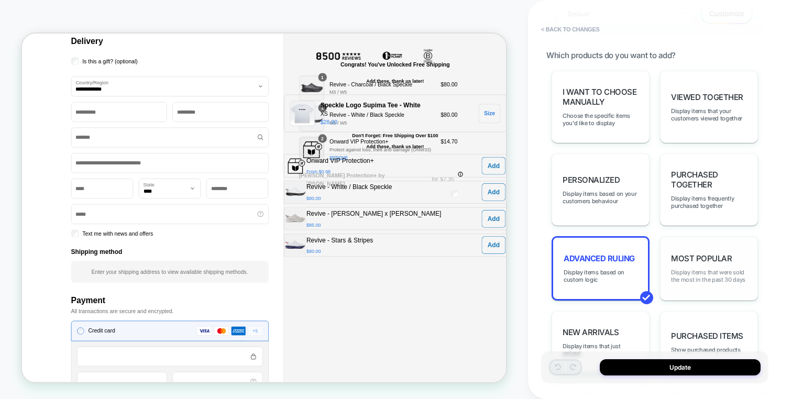
click at [692, 269] on span "Display items that were sold the most in the past 30 days" at bounding box center [709, 276] width 76 height 15
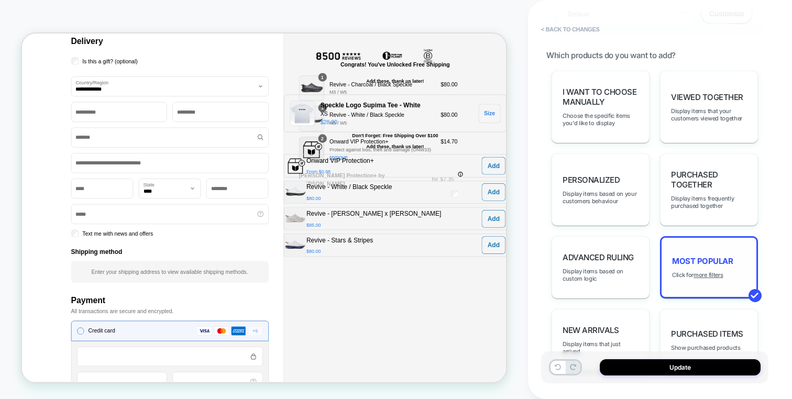
click at [687, 351] on div "I want to choose manually Choose the specific items you'd like to display Viewe…" at bounding box center [654, 257] width 217 height 373
click at [686, 371] on button "Update" at bounding box center [680, 367] width 161 height 16
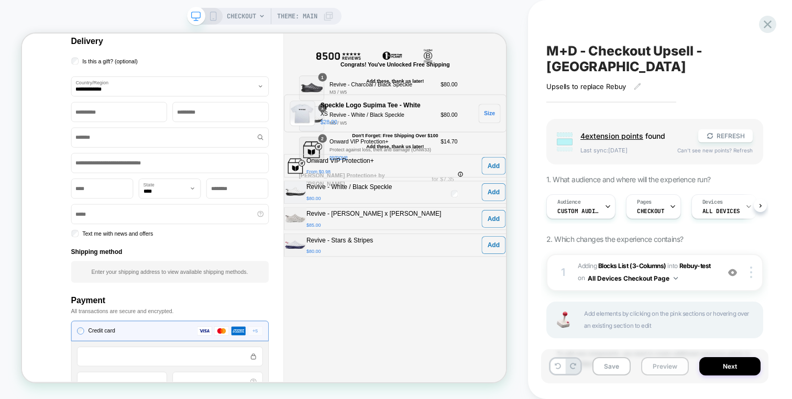
click at [675, 363] on button "Preview" at bounding box center [665, 366] width 48 height 18
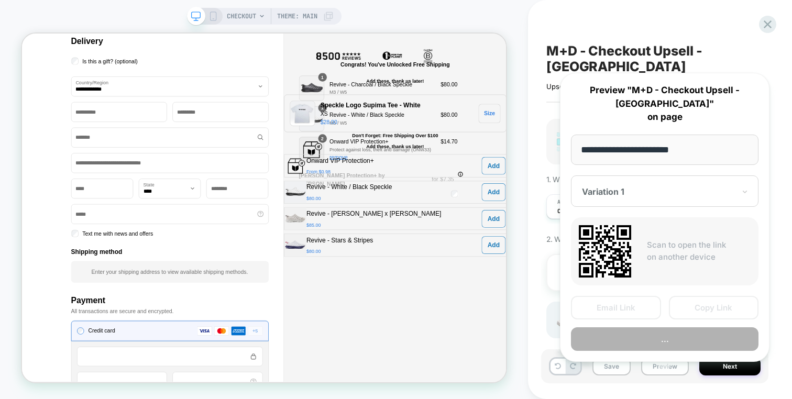
scroll to position [0, 1]
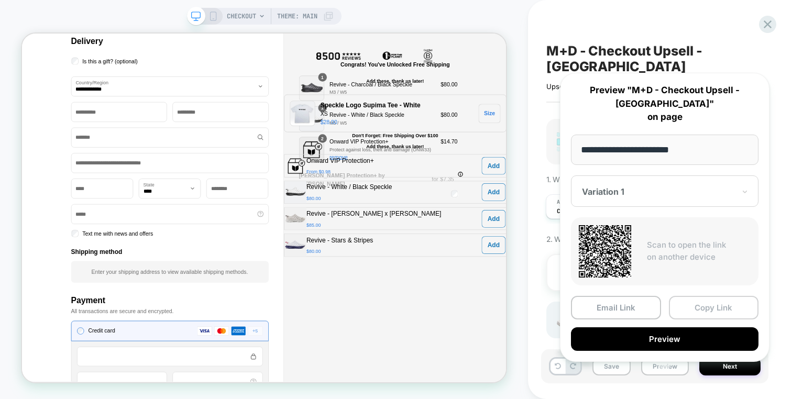
click at [691, 296] on button "Copy Link" at bounding box center [714, 308] width 90 height 24
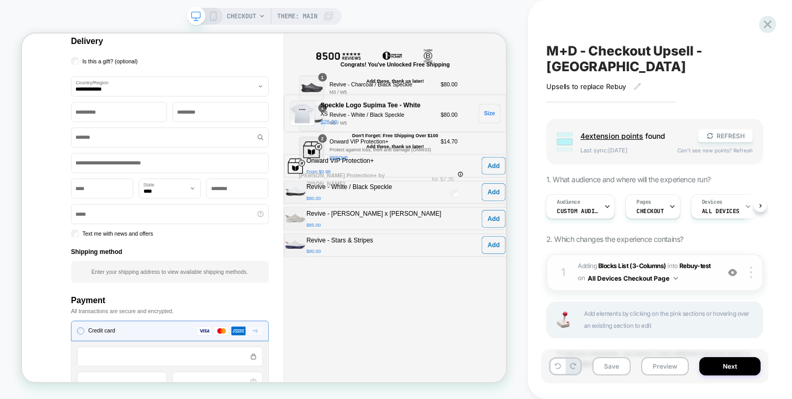
click at [703, 267] on span "#_loomi_addon_1754361564209 Adding Blocks List (3-Columns) INTO Rebuy-test Rebu…" at bounding box center [646, 272] width 136 height 25
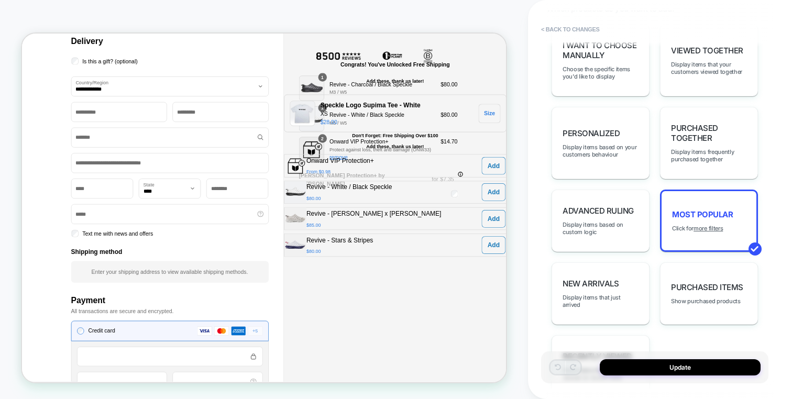
scroll to position [721, 0]
click at [642, 192] on div "Advanced Ruling Display items based on custom logic" at bounding box center [600, 219] width 98 height 62
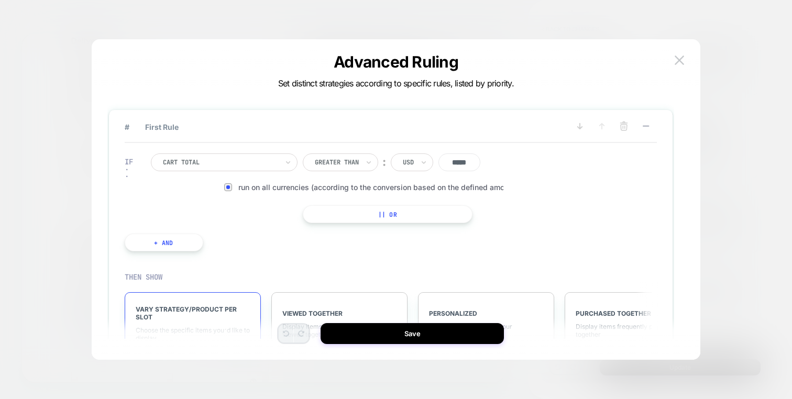
click at [340, 178] on div "Greater Than ︰ USD ***** Run on all currencies (according to the conversion bas…" at bounding box center [400, 188] width 195 height 70
click at [339, 187] on span "Run on all currencies (according to the conversion based on the defined amount)" at bounding box center [388, 187] width 300 height 9
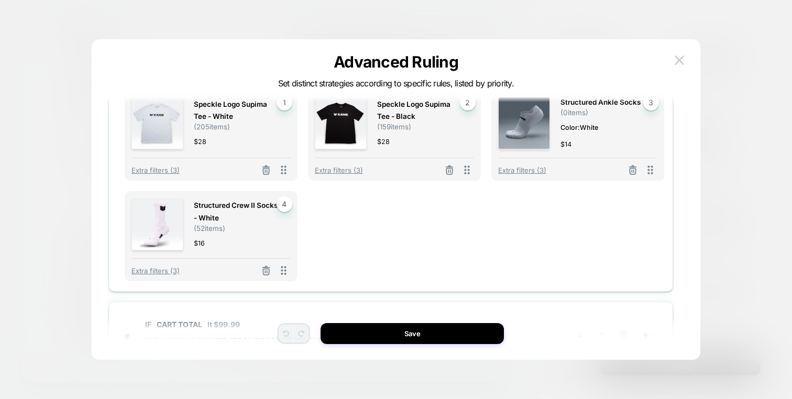
scroll to position [307, 0]
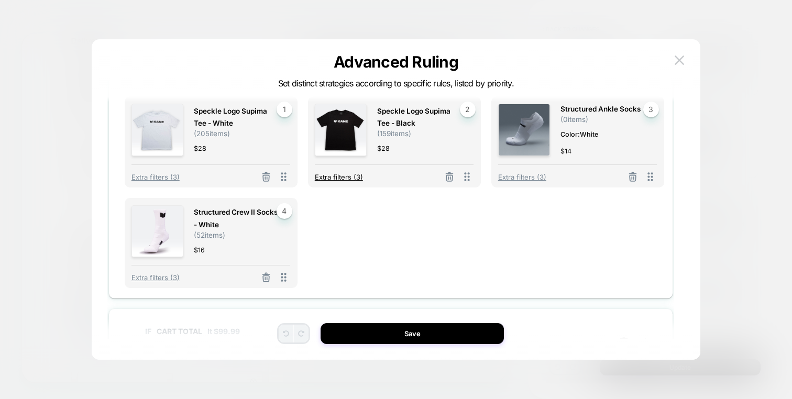
click at [345, 180] on span "Extra filters (3)" at bounding box center [339, 177] width 48 height 8
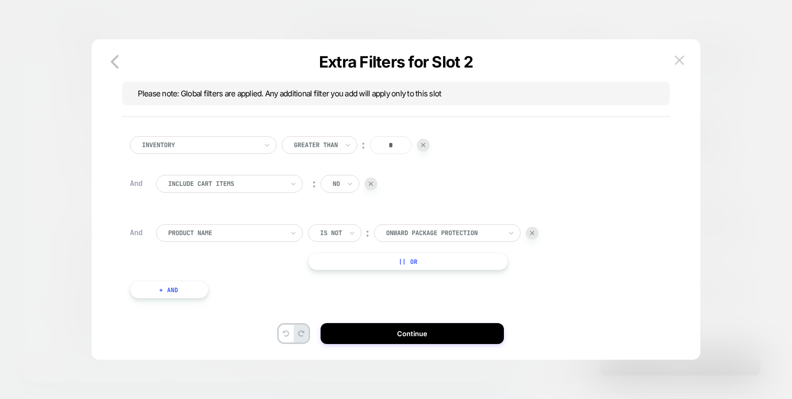
scroll to position [0, 0]
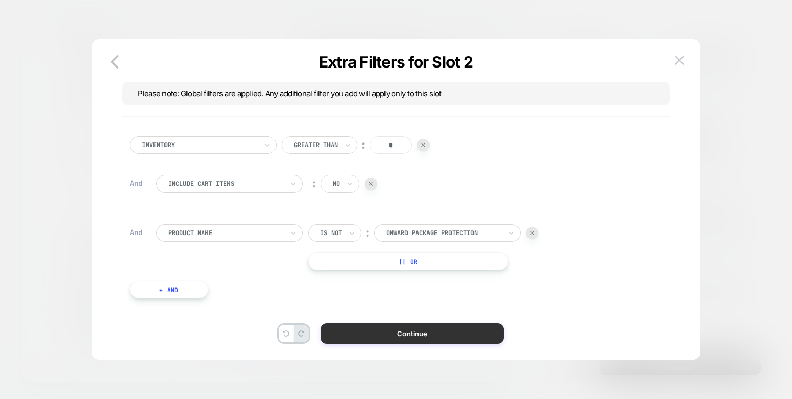
click at [428, 334] on button "Continue" at bounding box center [412, 333] width 183 height 21
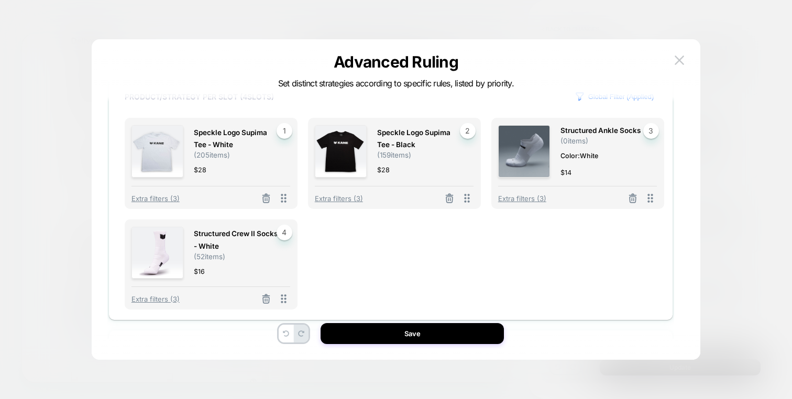
scroll to position [302, 0]
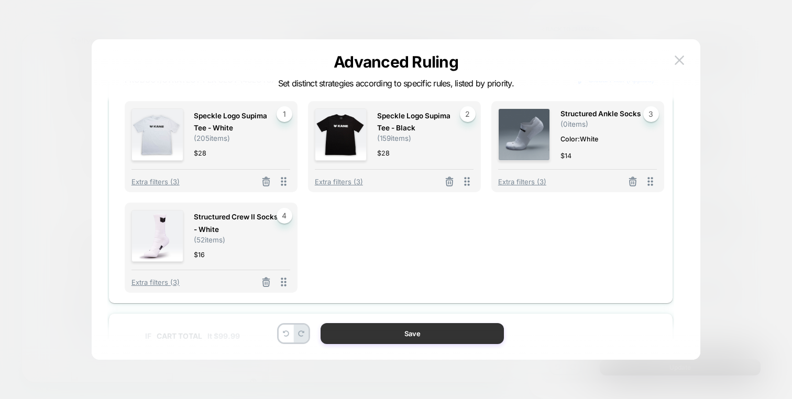
click at [443, 337] on button "Save" at bounding box center [412, 333] width 183 height 21
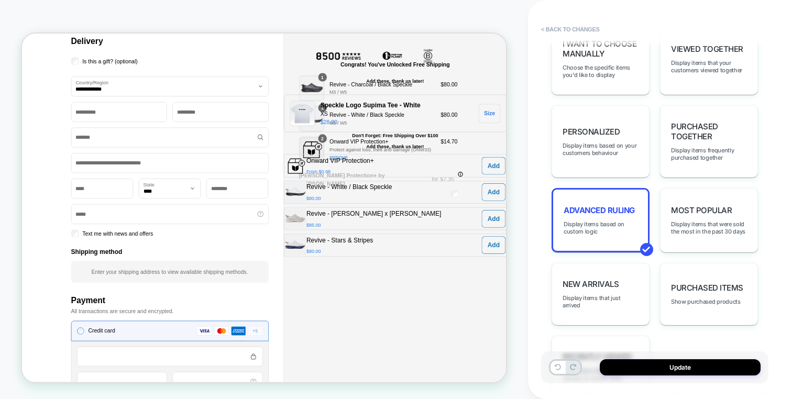
type textarea "*"
click at [579, 24] on button "< Back to changes" at bounding box center [570, 29] width 69 height 17
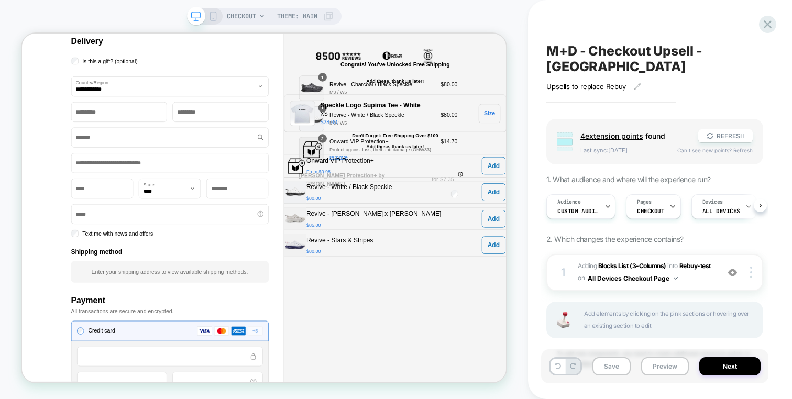
scroll to position [0, 1]
click at [763, 27] on icon at bounding box center [767, 24] width 14 height 14
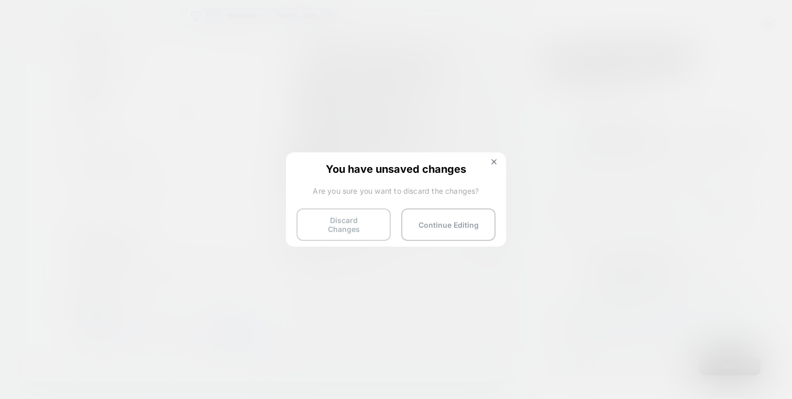
click at [345, 222] on button "Discard Changes" at bounding box center [343, 224] width 94 height 32
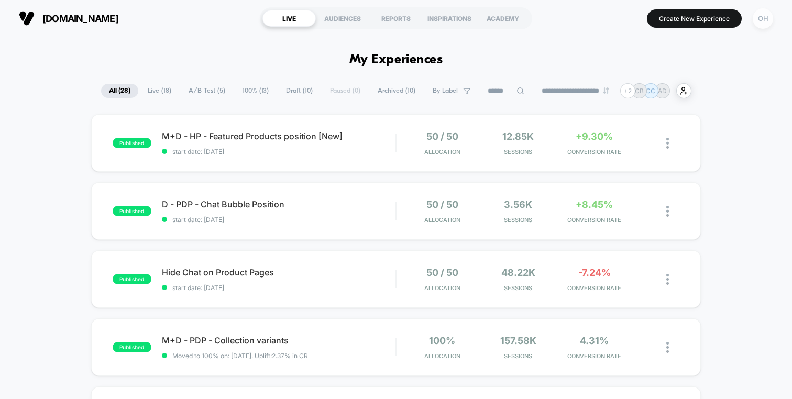
click at [768, 20] on div "OH" at bounding box center [763, 18] width 20 height 20
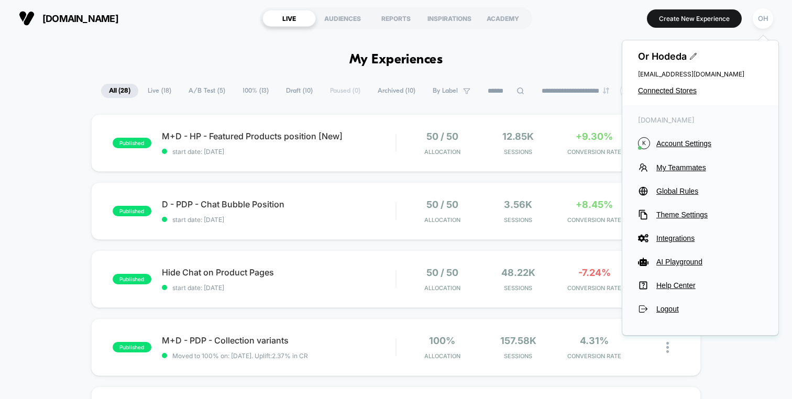
click at [674, 136] on div "[DOMAIN_NAME] K Account Settings My Teammates Global Rules Theme Settings Integ…" at bounding box center [700, 214] width 156 height 219
click at [672, 146] on span "Account Settings" at bounding box center [709, 143] width 106 height 8
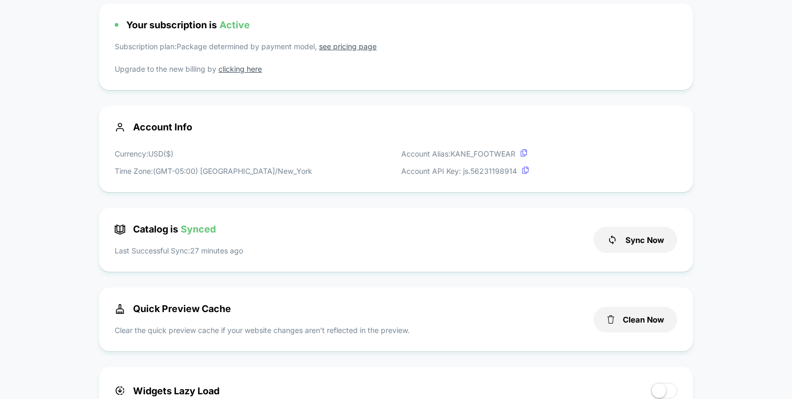
scroll to position [96, 0]
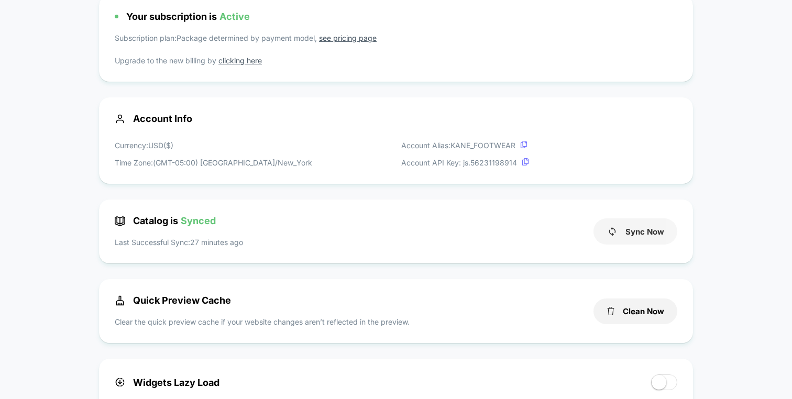
click at [637, 239] on button "Sync Now" at bounding box center [635, 231] width 84 height 26
